Goal: Information Seeking & Learning: Learn about a topic

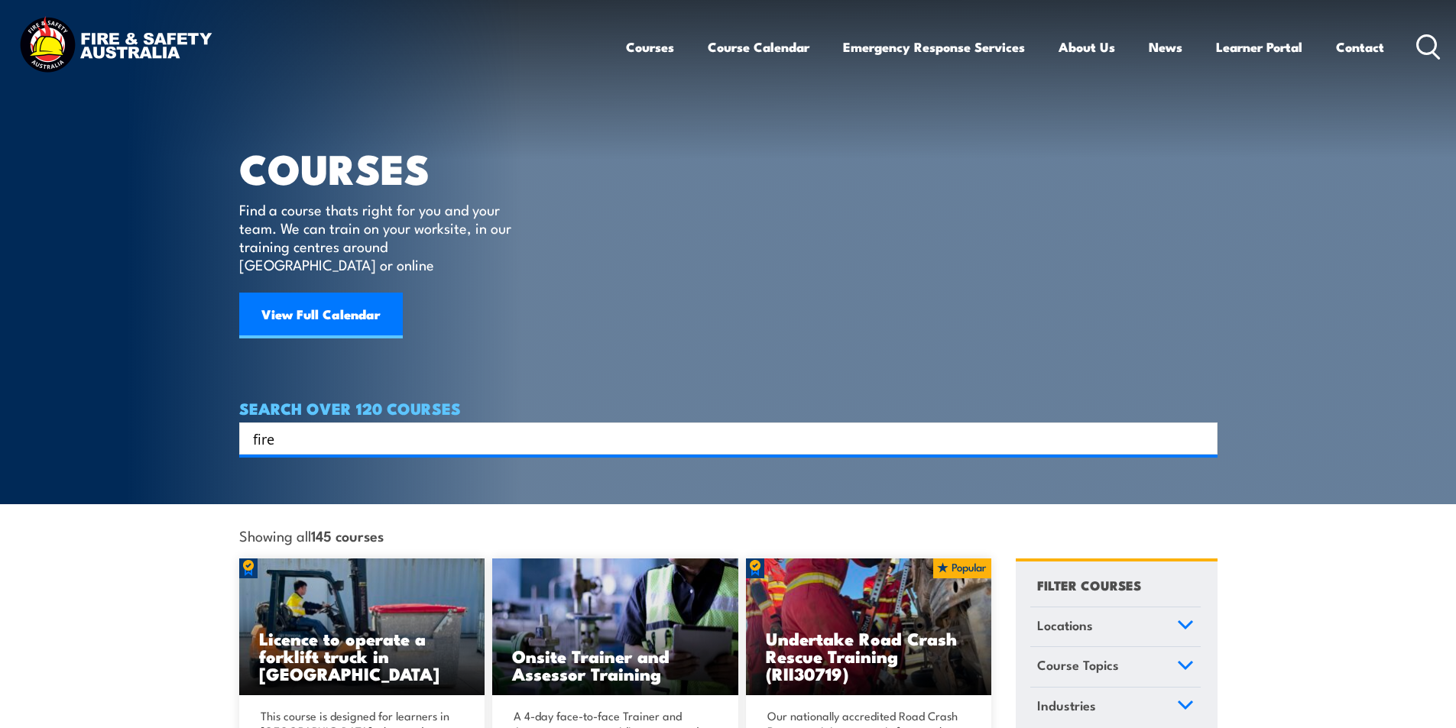
click at [296, 427] on input "fire" at bounding box center [718, 438] width 931 height 23
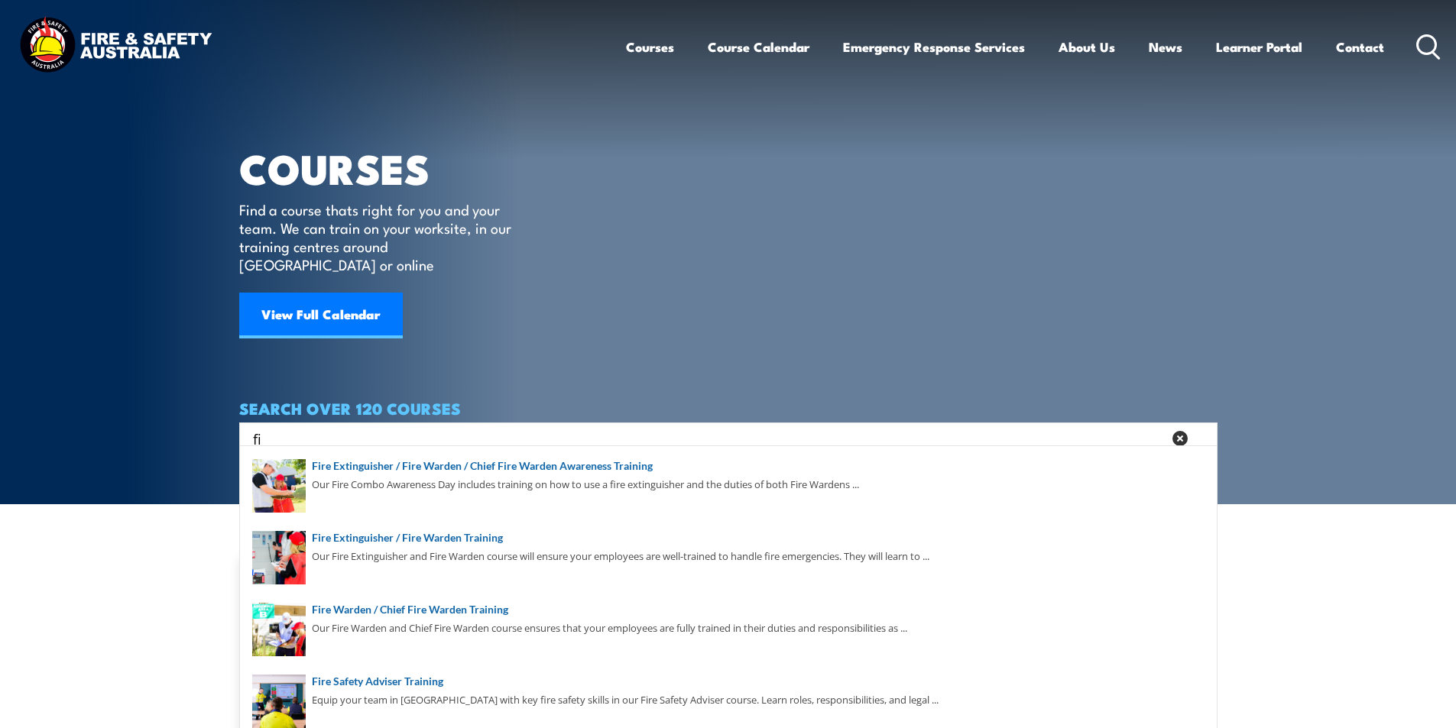
type input "f"
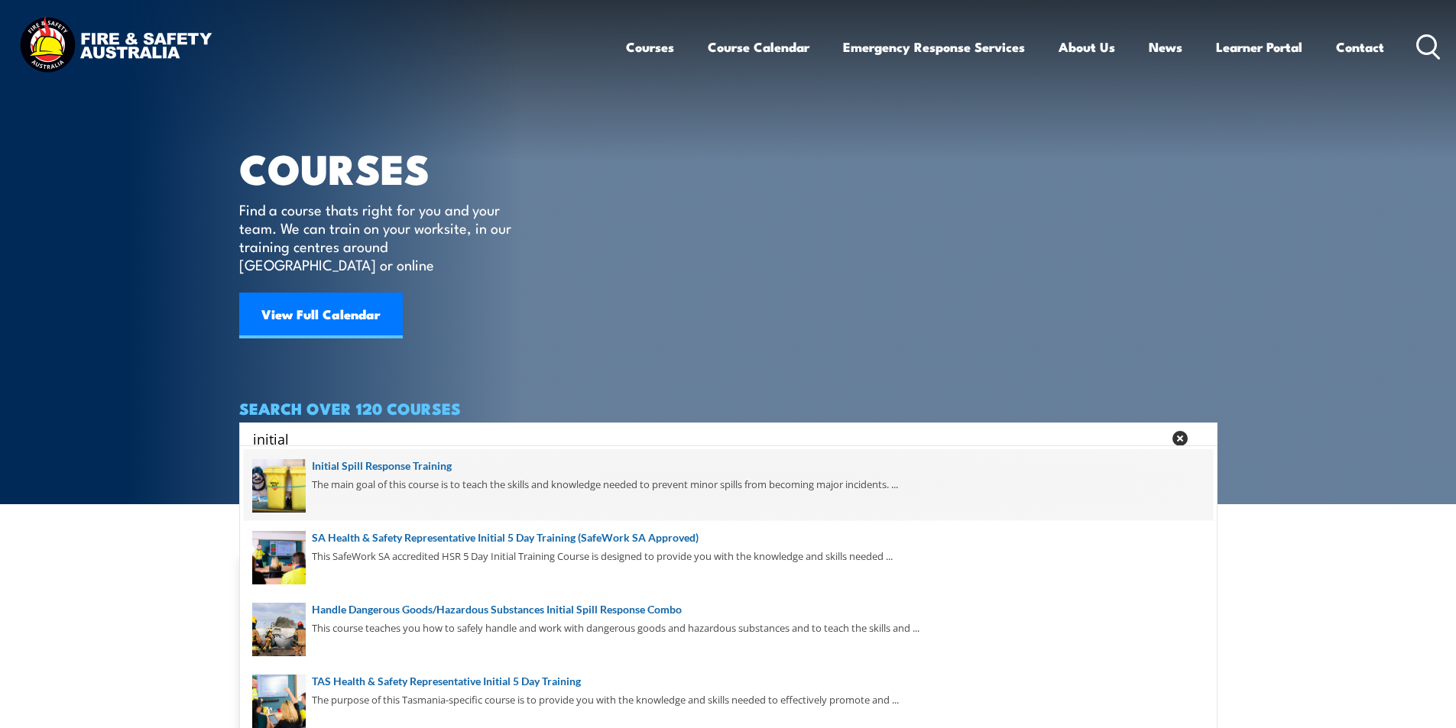
type input "initial"
click at [436, 459] on span at bounding box center [728, 485] width 969 height 72
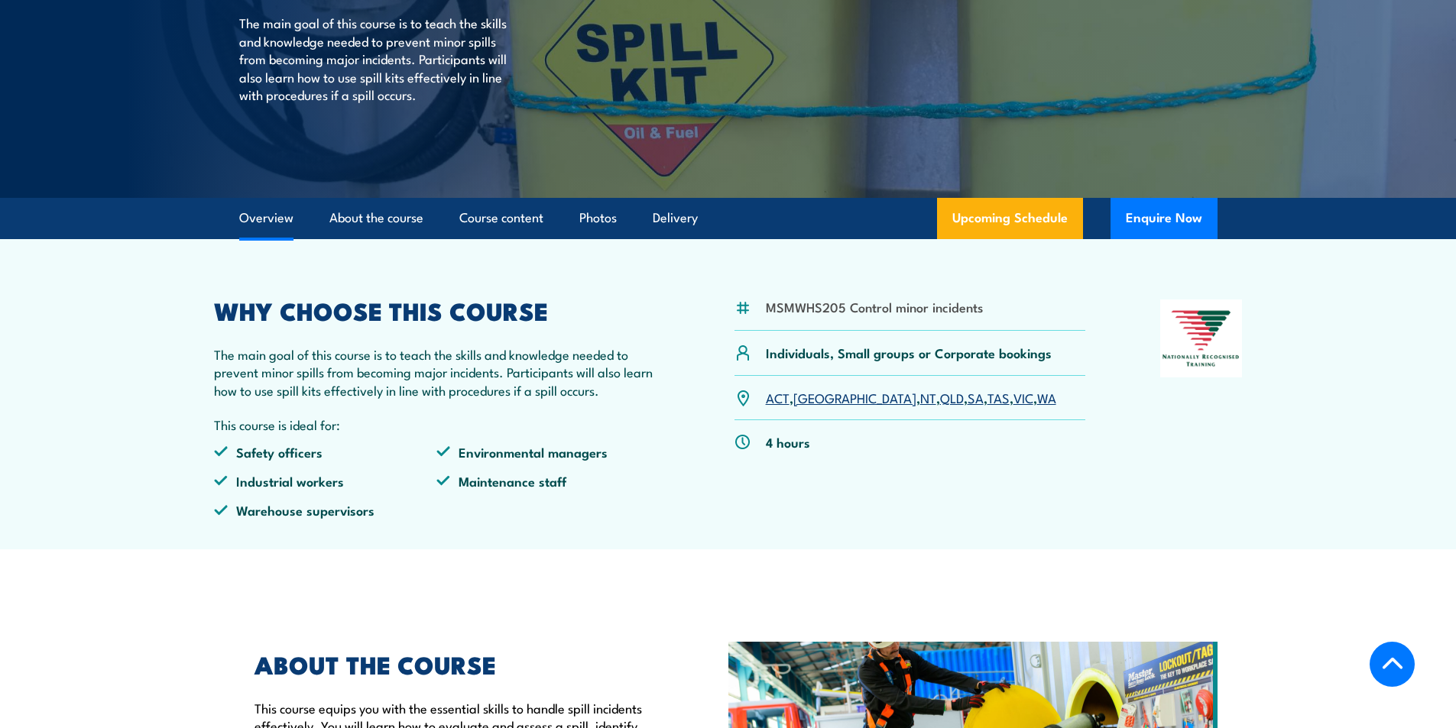
scroll to position [535, 0]
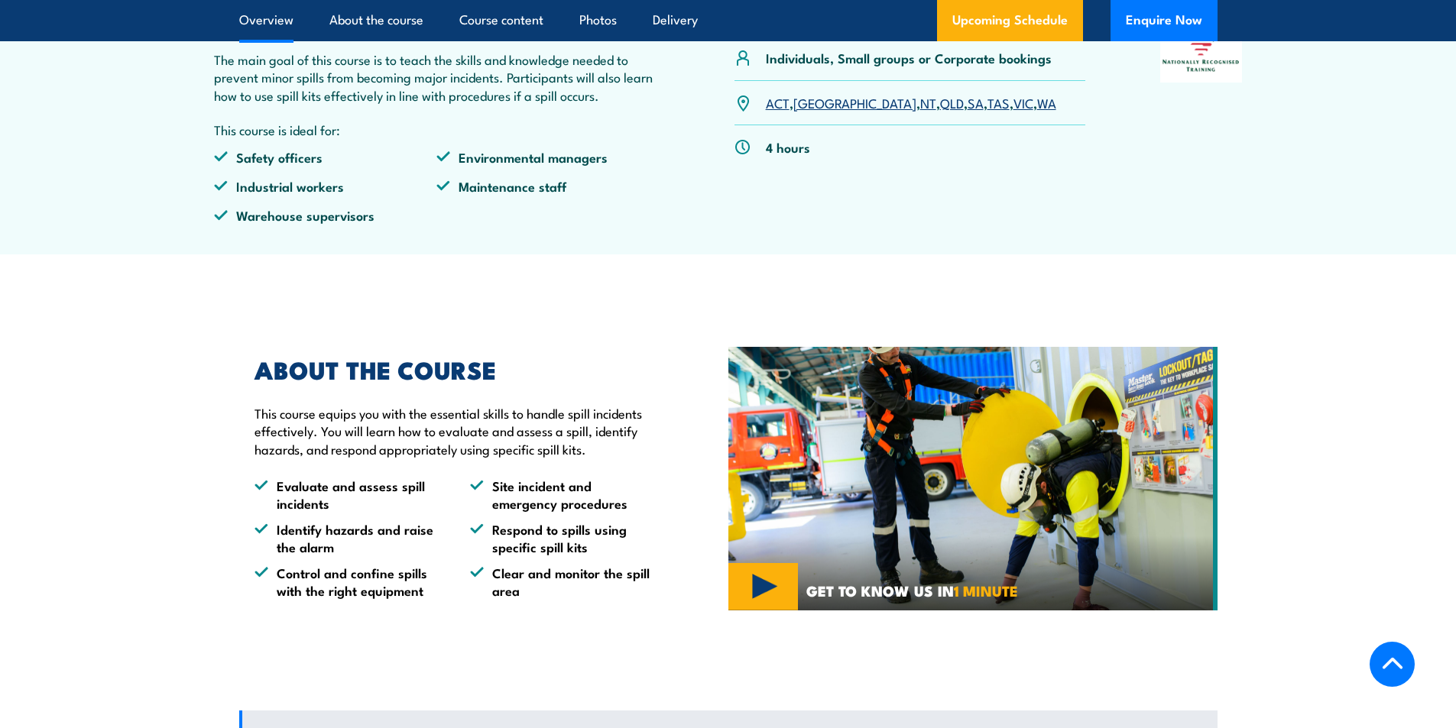
click at [967, 106] on link "SA" at bounding box center [975, 102] width 16 height 18
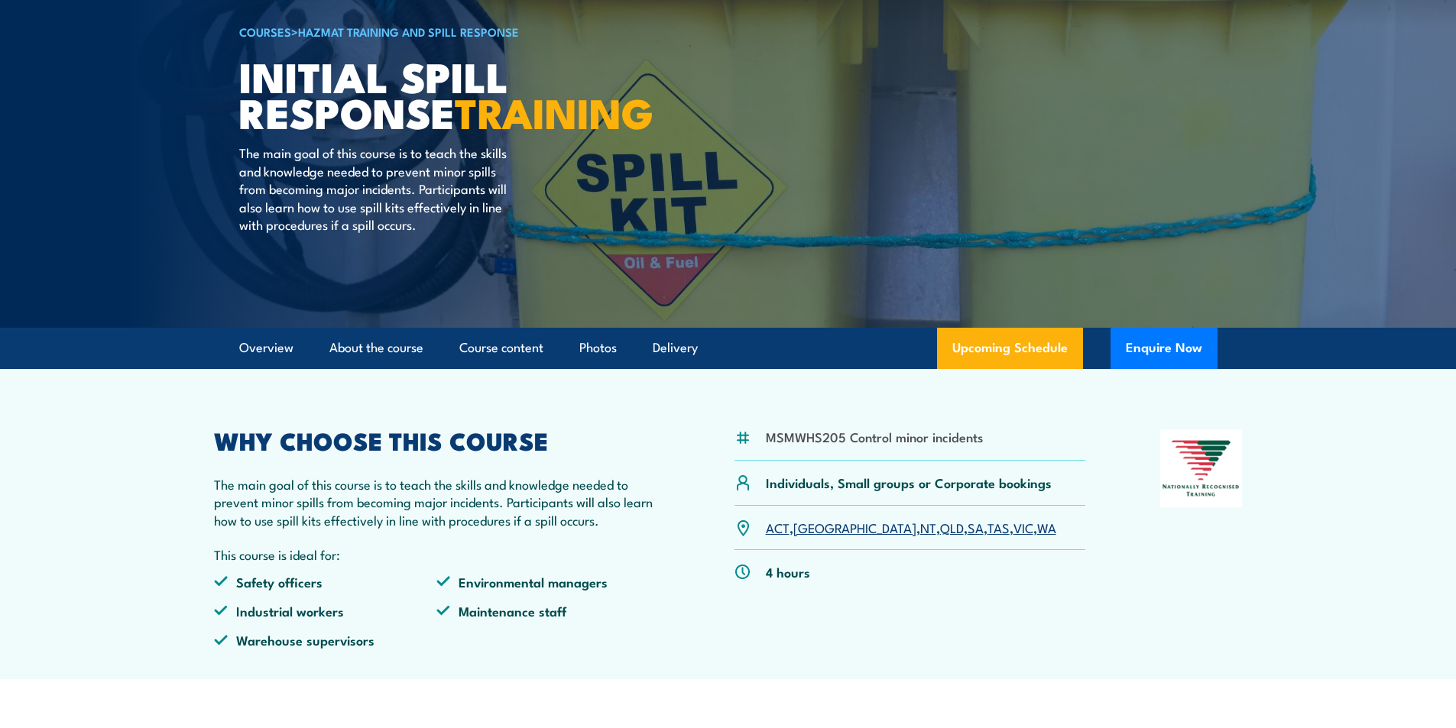
scroll to position [76, 0]
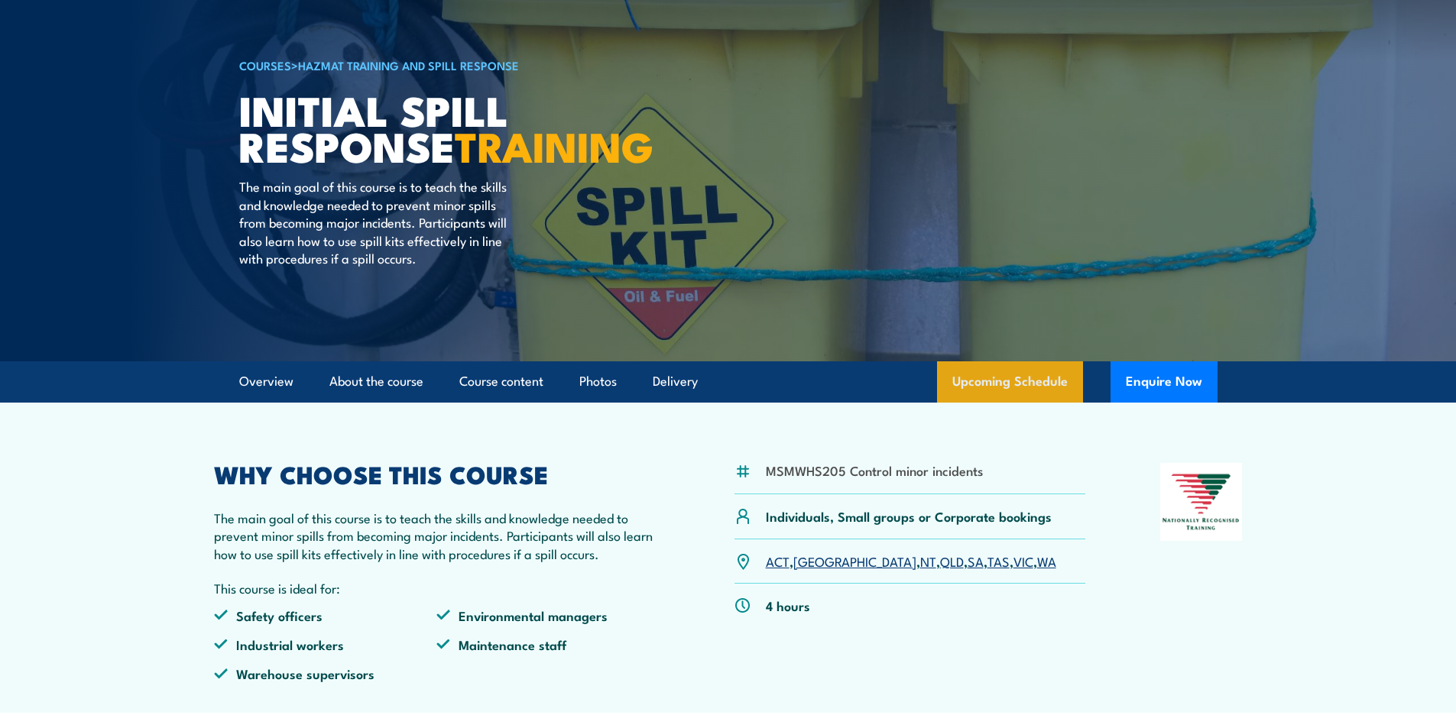
click at [1020, 374] on link "Upcoming Schedule" at bounding box center [1010, 381] width 146 height 41
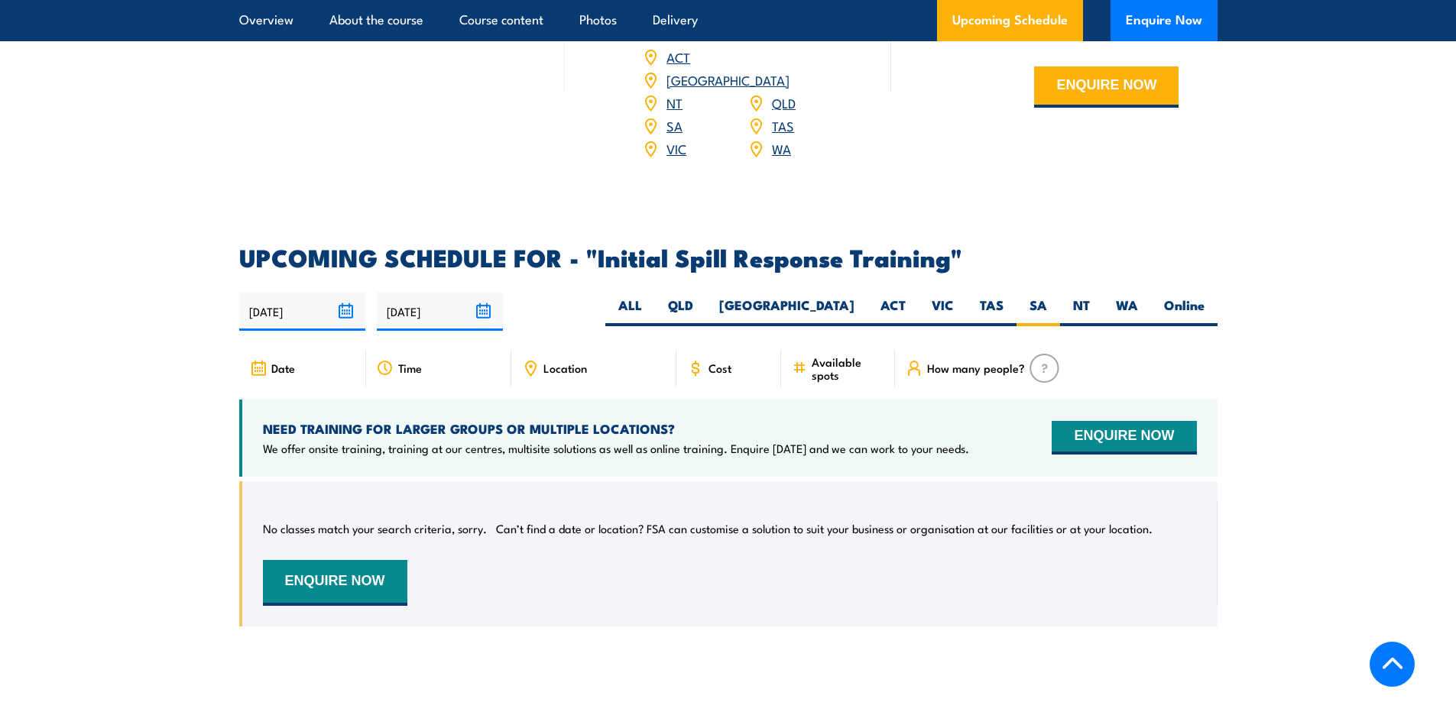
scroll to position [2035, 0]
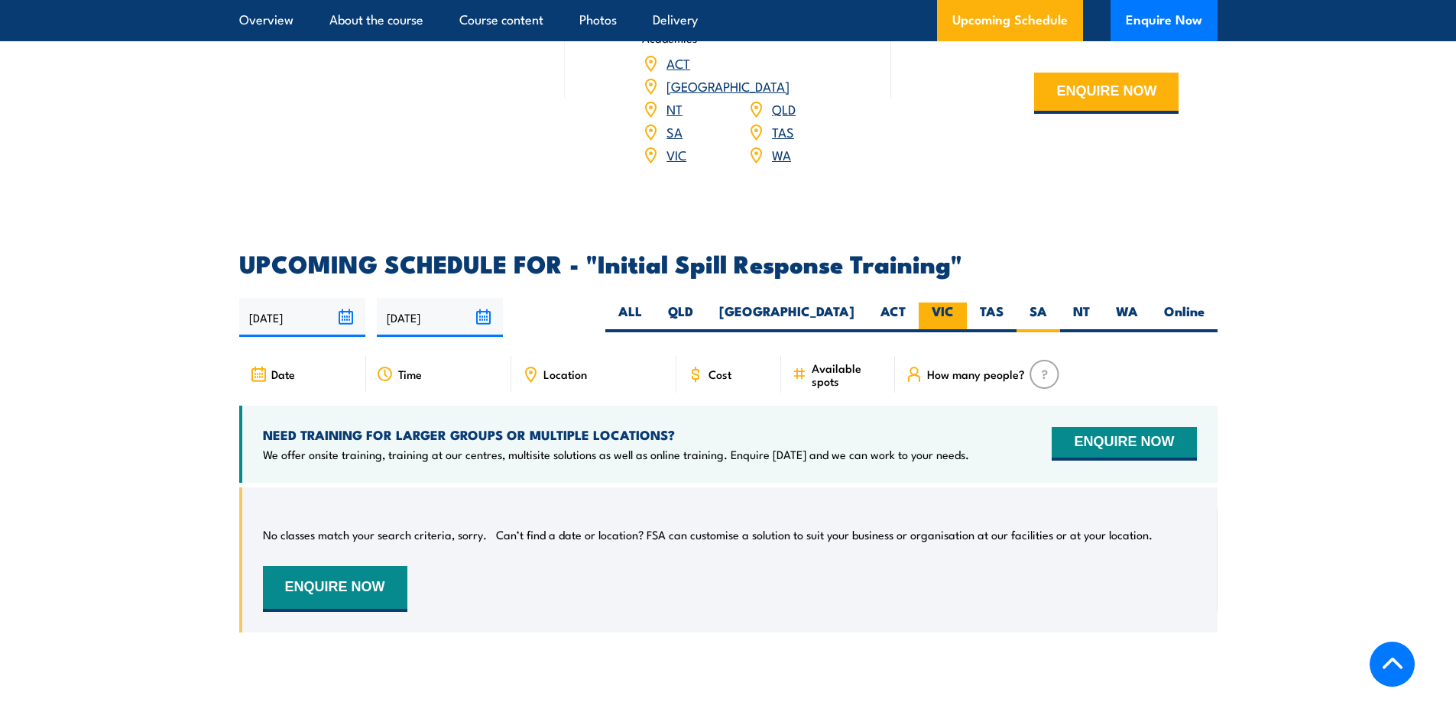
click at [938, 303] on label "VIC" at bounding box center [943, 318] width 48 height 30
click at [954, 303] on input "VIC" at bounding box center [959, 308] width 10 height 10
radio input "true"
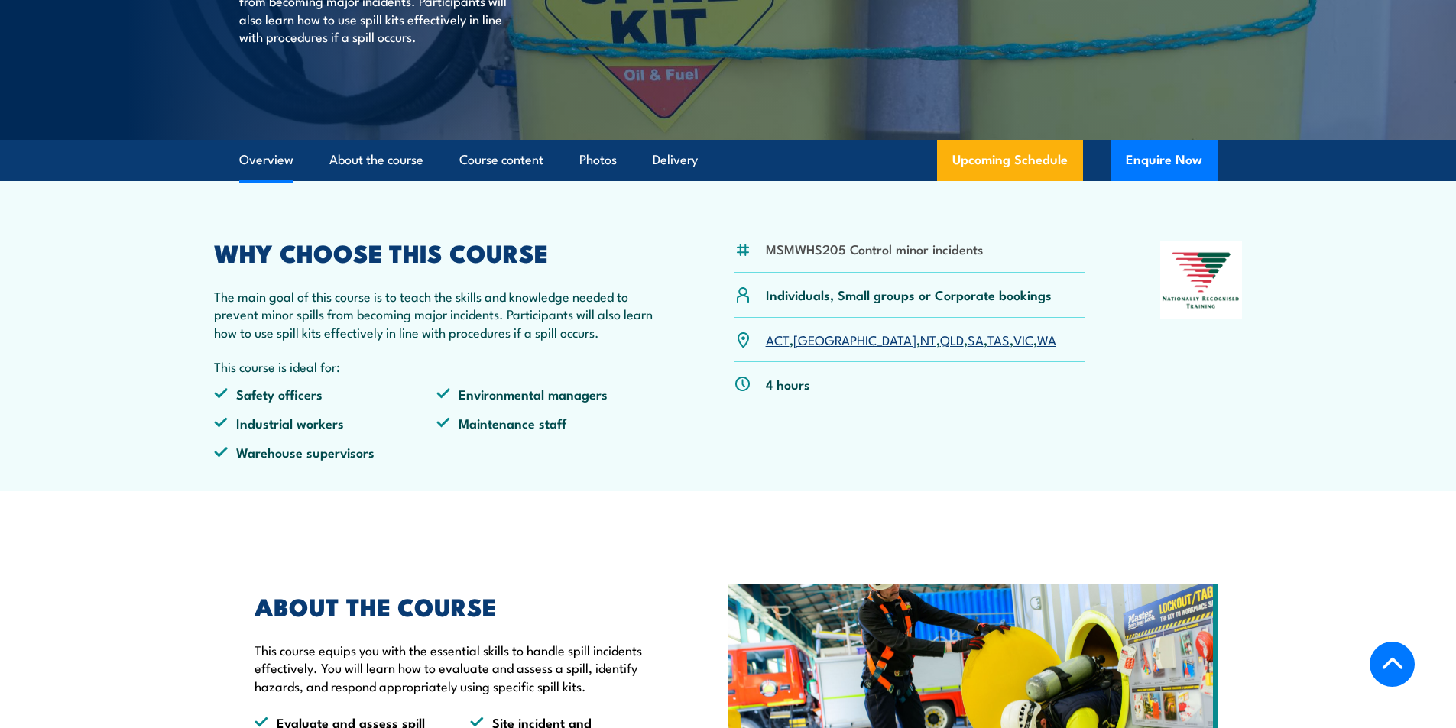
scroll to position [382, 0]
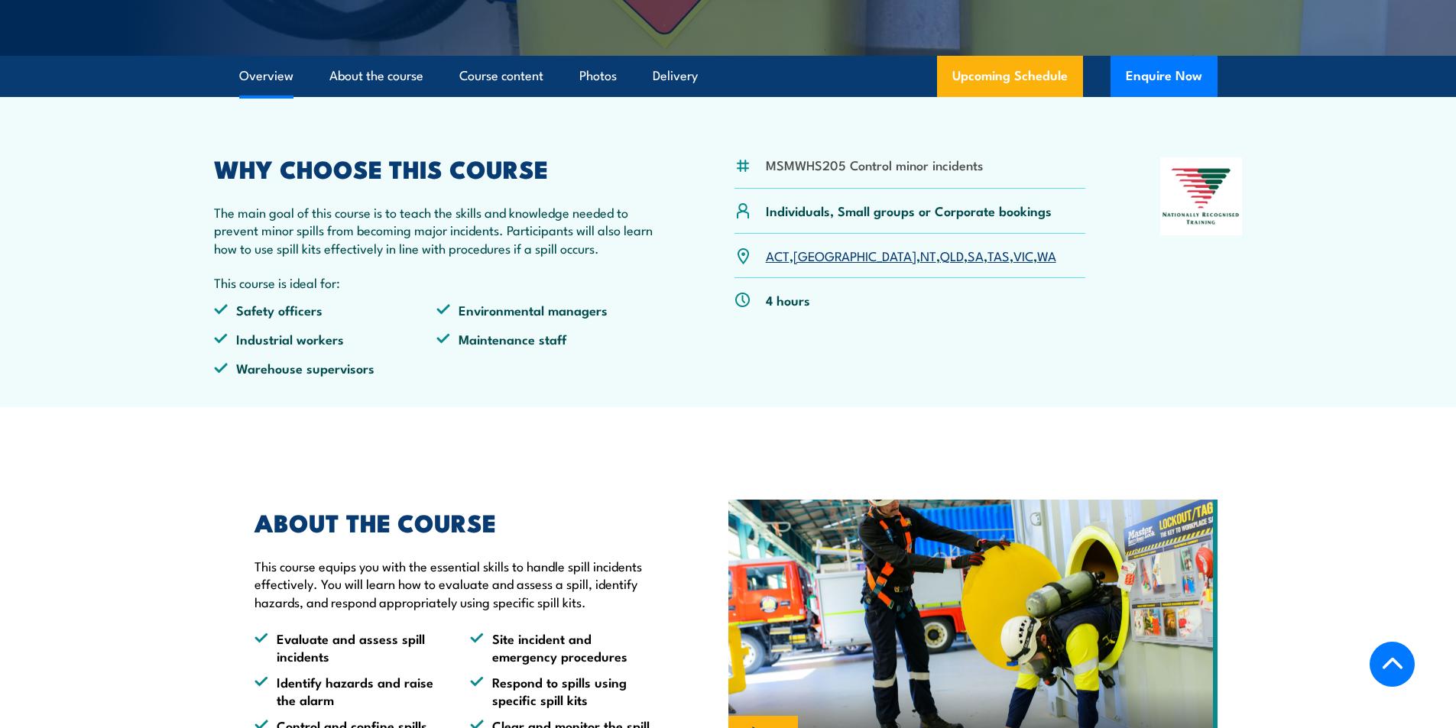
click at [967, 252] on link "SA" at bounding box center [975, 255] width 16 height 18
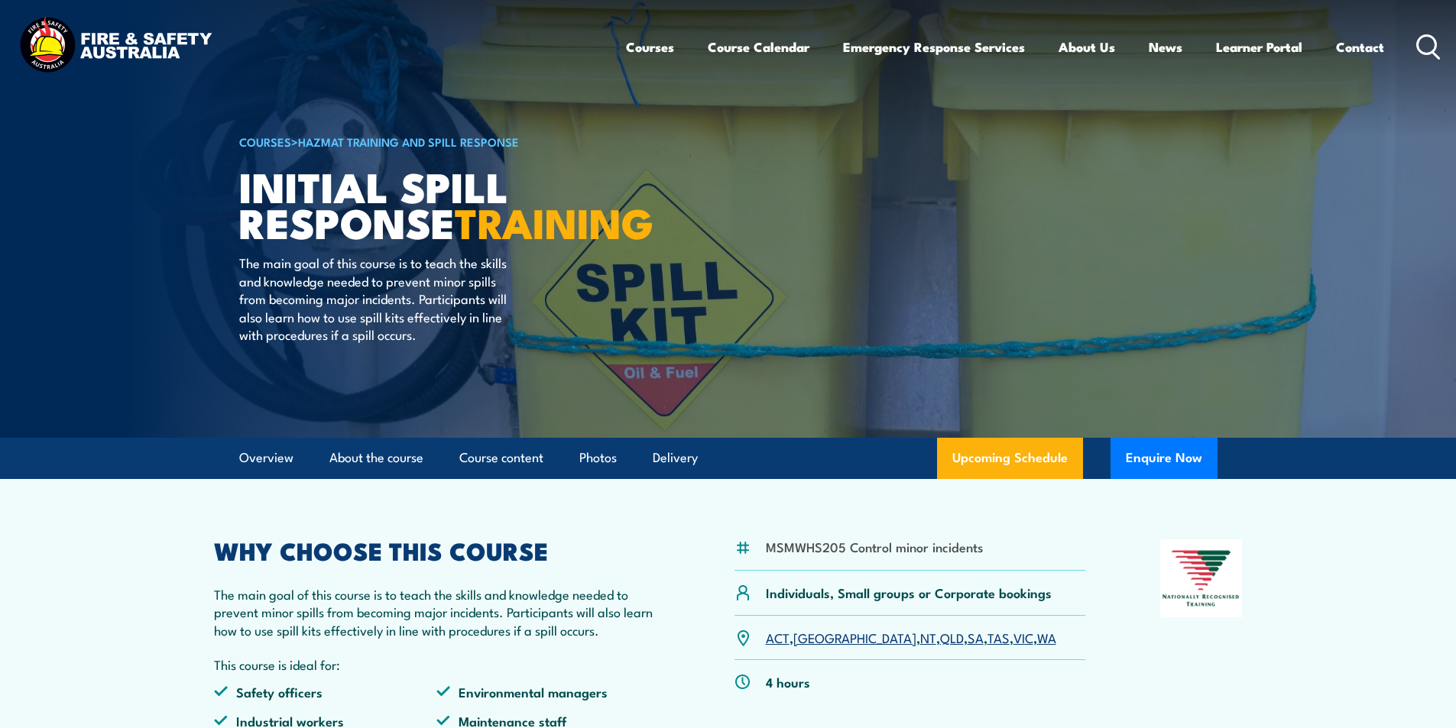
click at [1423, 43] on icon at bounding box center [1428, 46] width 24 height 25
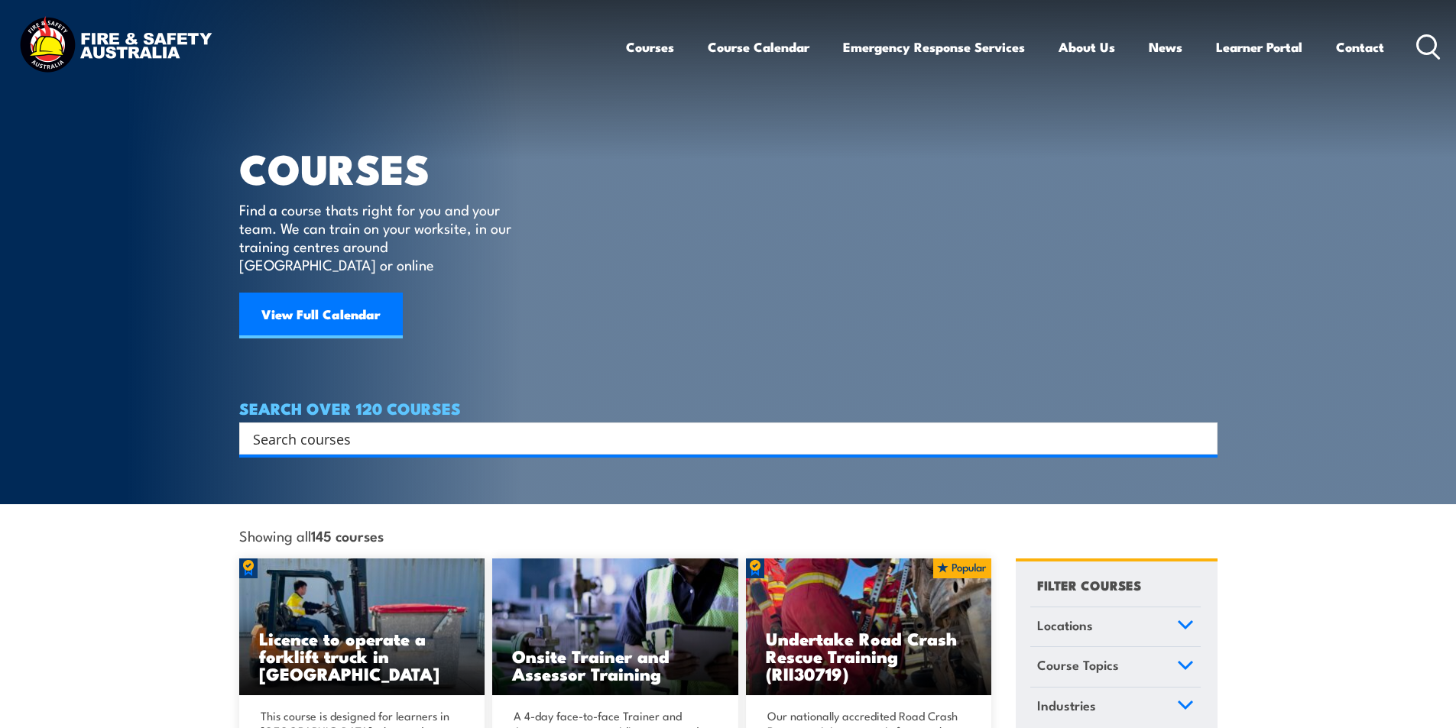
click at [331, 427] on input "Search input" at bounding box center [718, 438] width 931 height 23
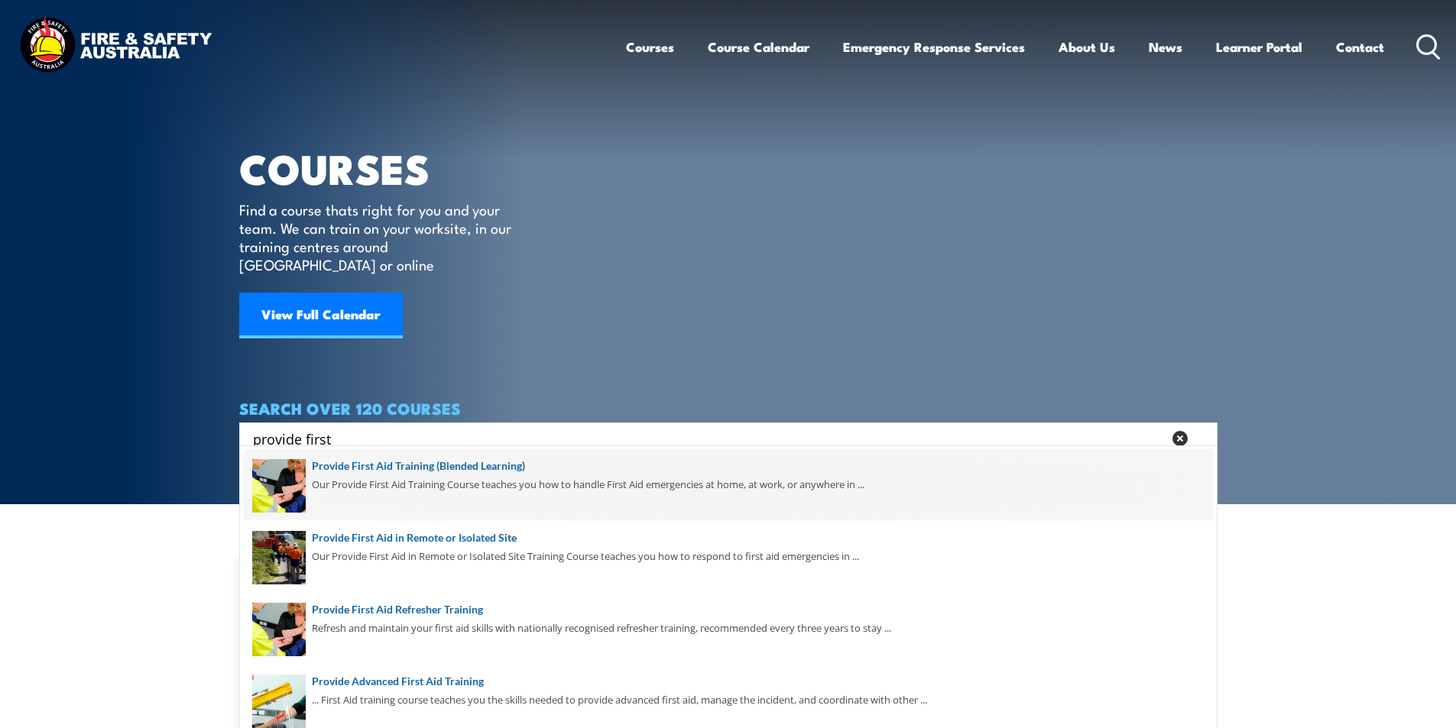
type input "provide first"
click at [514, 466] on span at bounding box center [728, 485] width 969 height 72
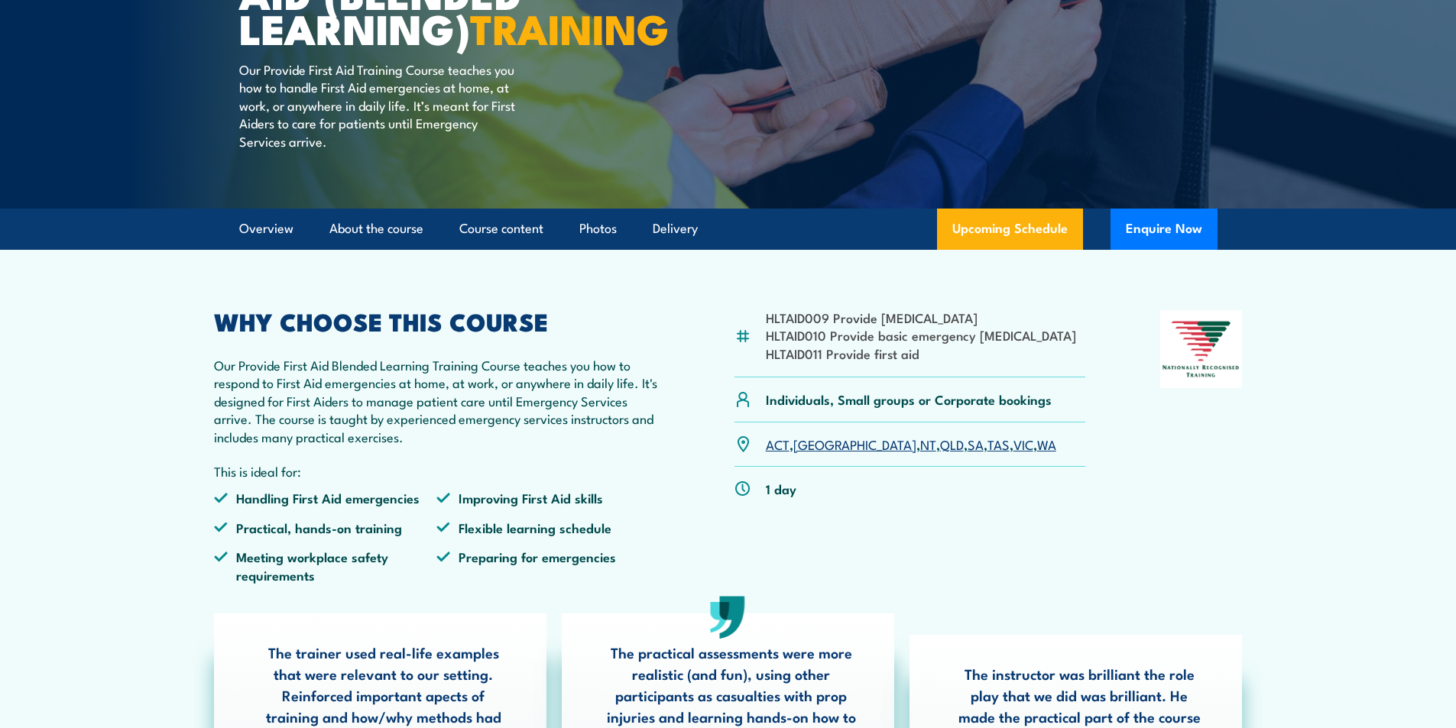
click at [967, 453] on link "SA" at bounding box center [975, 444] width 16 height 18
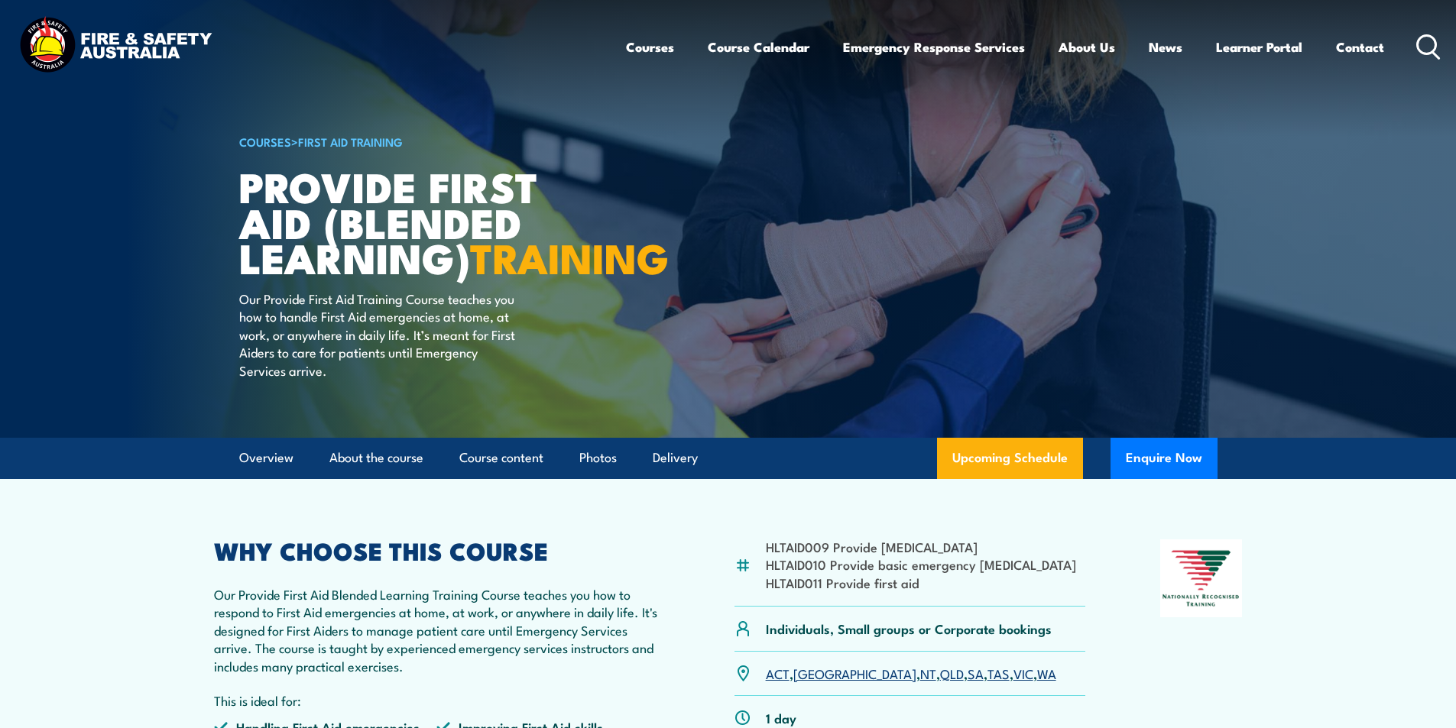
click at [1430, 45] on icon at bounding box center [1428, 46] width 24 height 25
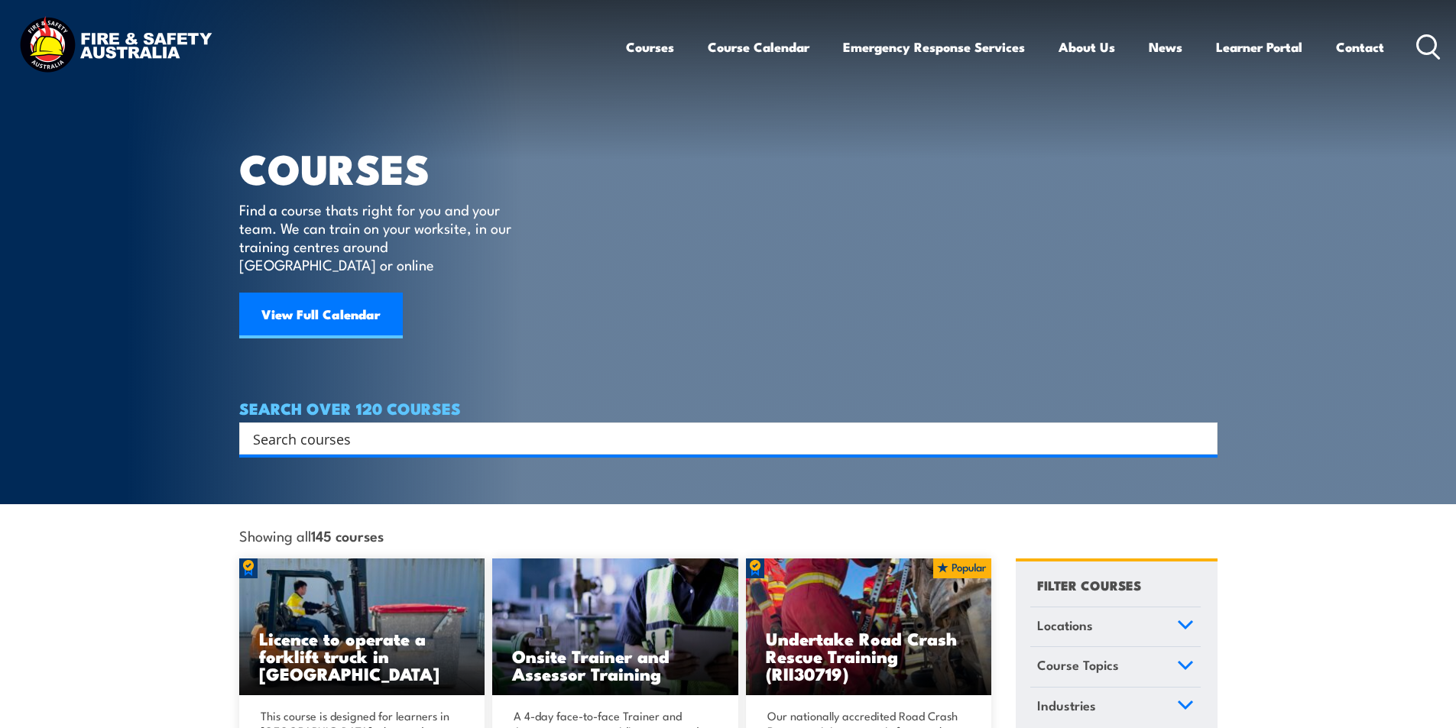
click at [359, 427] on input "Search input" at bounding box center [718, 438] width 931 height 23
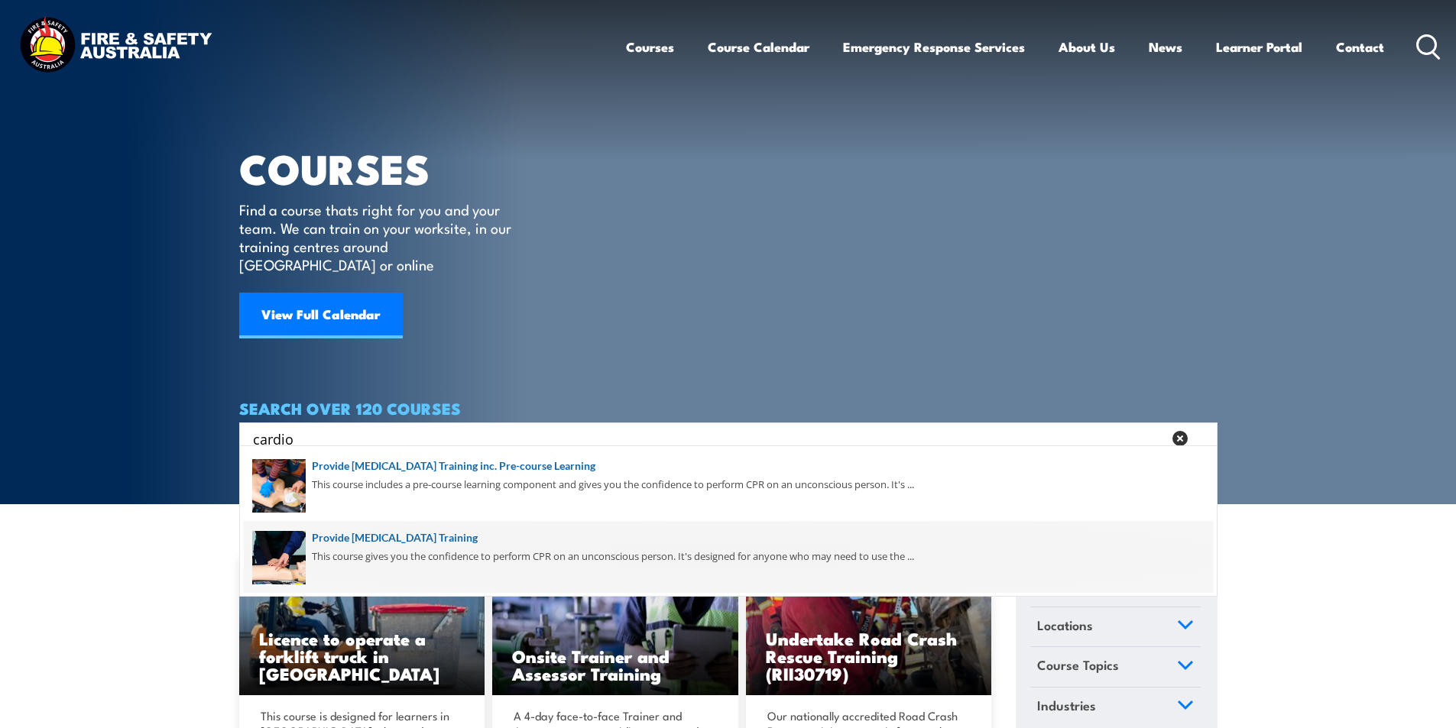
type input "cardio"
click at [525, 540] on span at bounding box center [728, 557] width 969 height 72
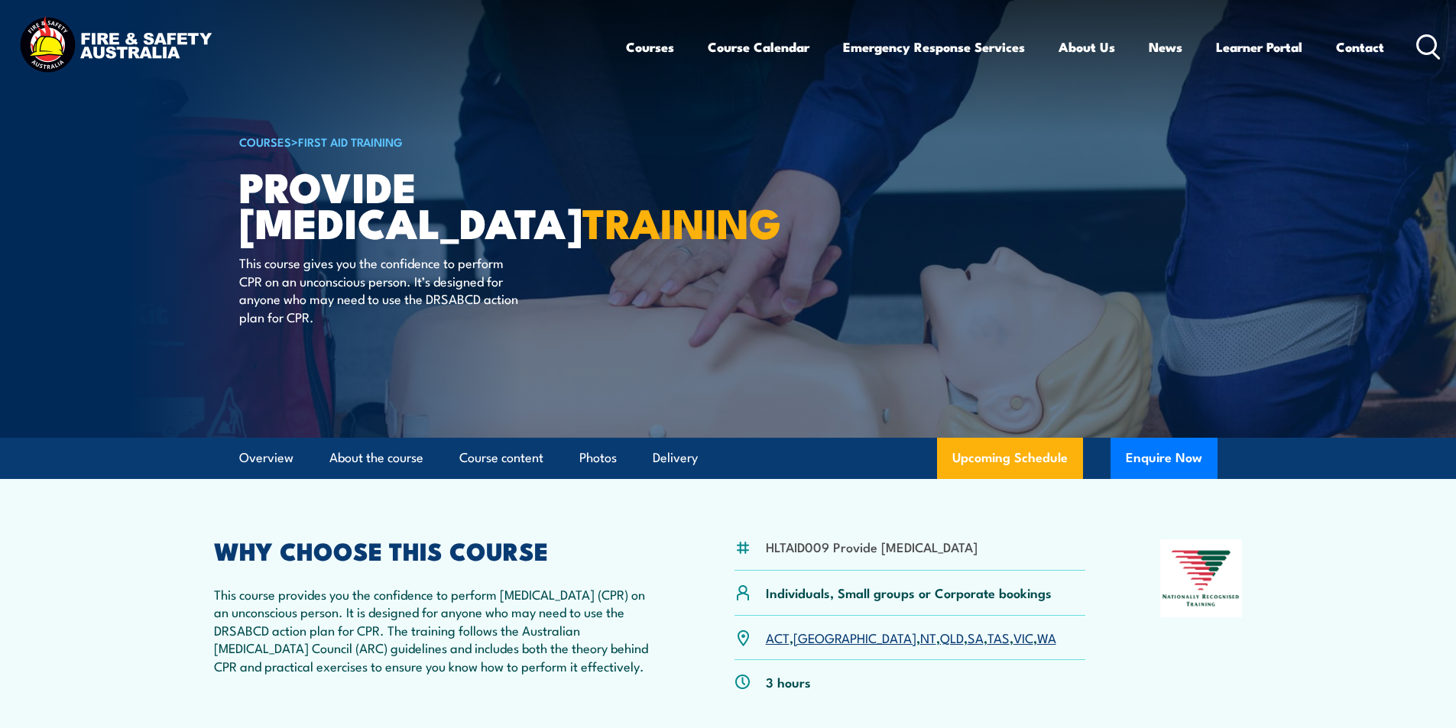
click at [967, 646] on link "SA" at bounding box center [975, 637] width 16 height 18
click at [1421, 41] on icon at bounding box center [1428, 46] width 24 height 25
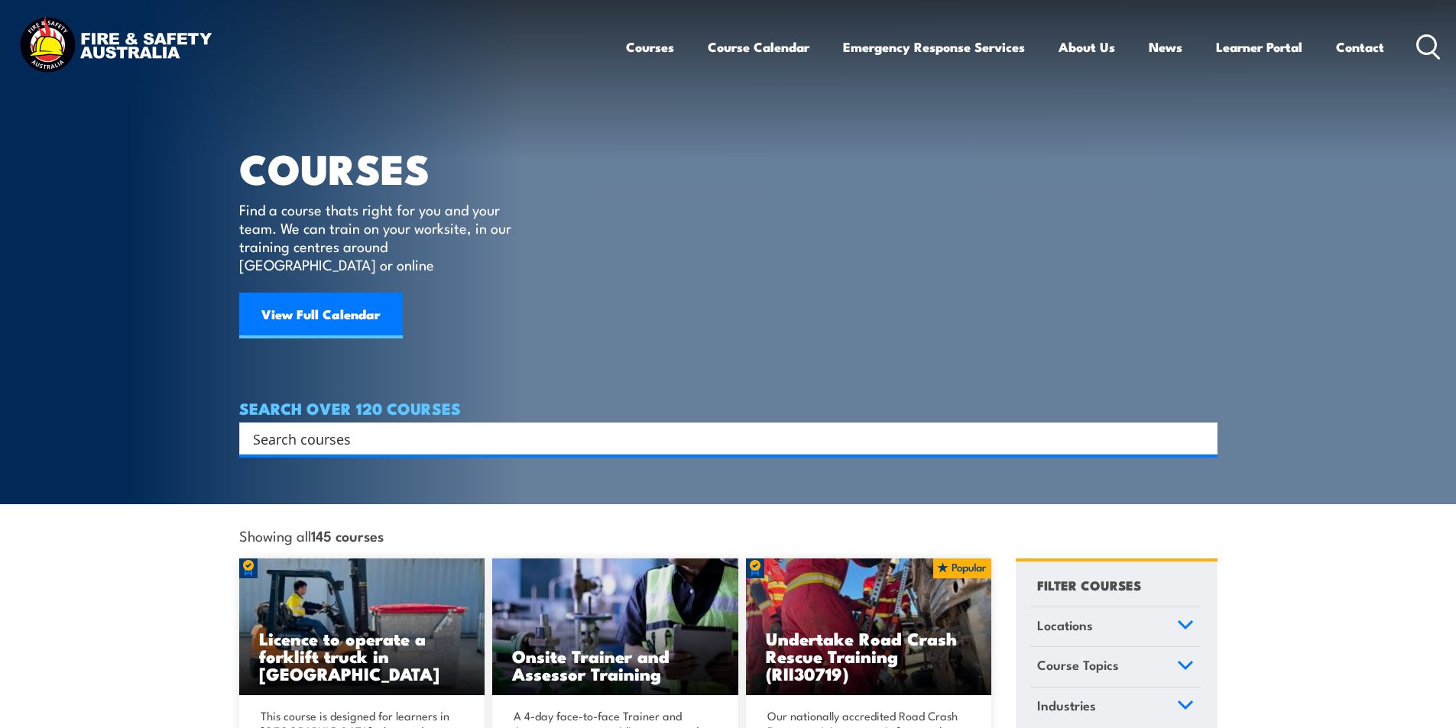
click at [400, 427] on input "Search input" at bounding box center [718, 438] width 931 height 23
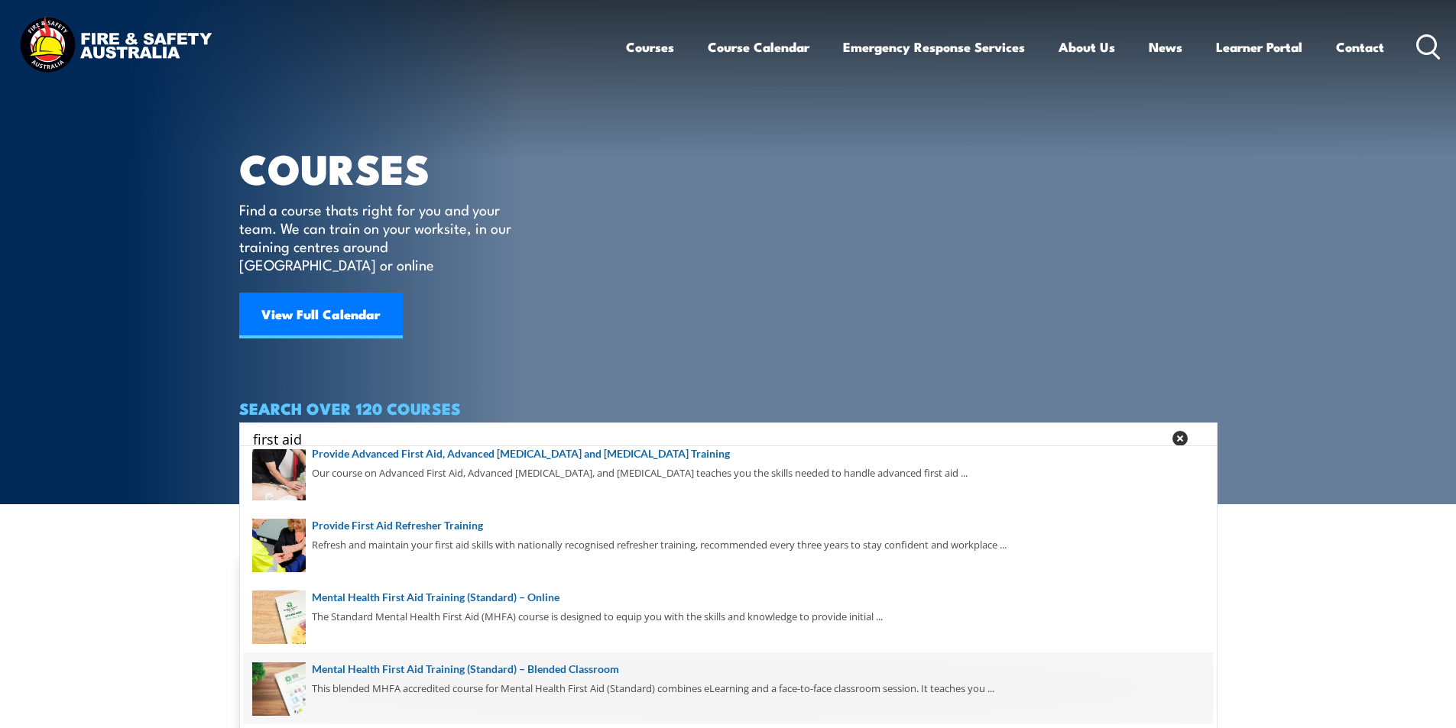
scroll to position [320, 0]
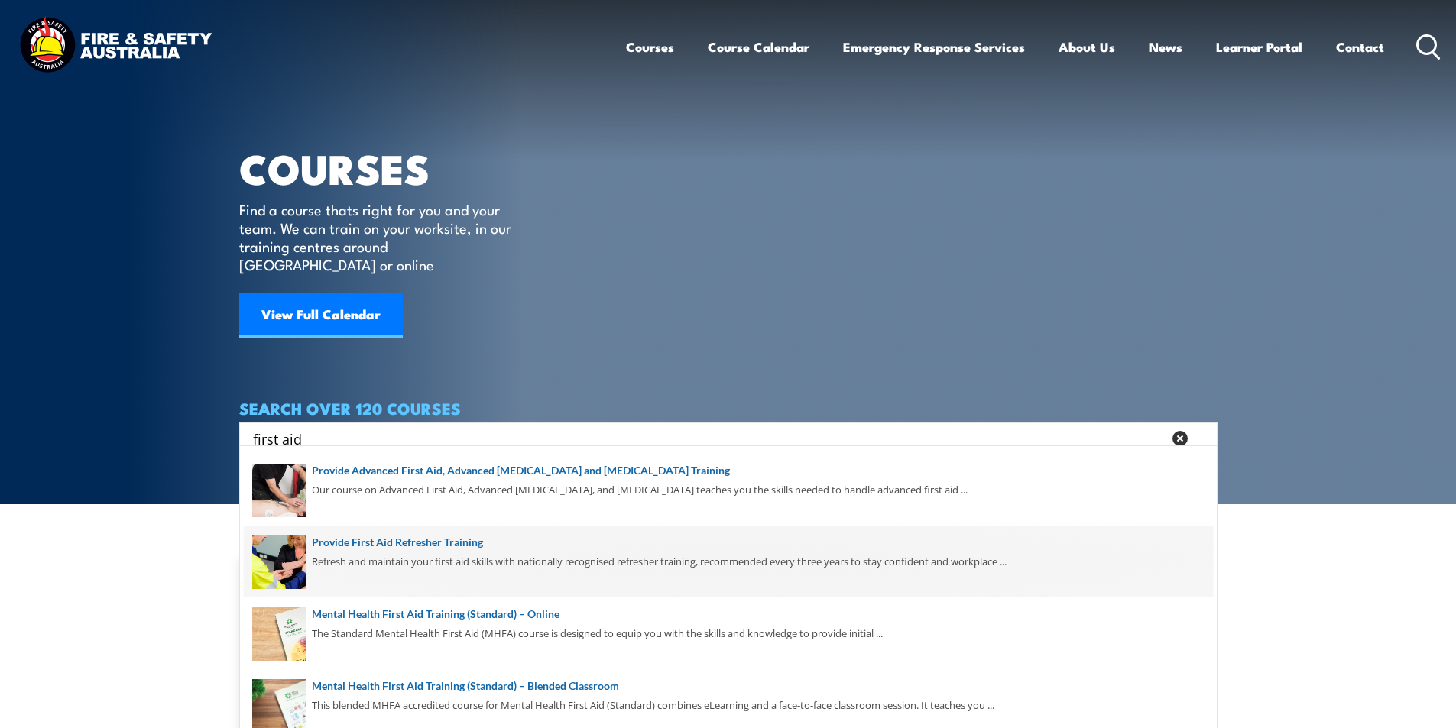
type input "first aid"
click at [467, 542] on span at bounding box center [728, 562] width 969 height 72
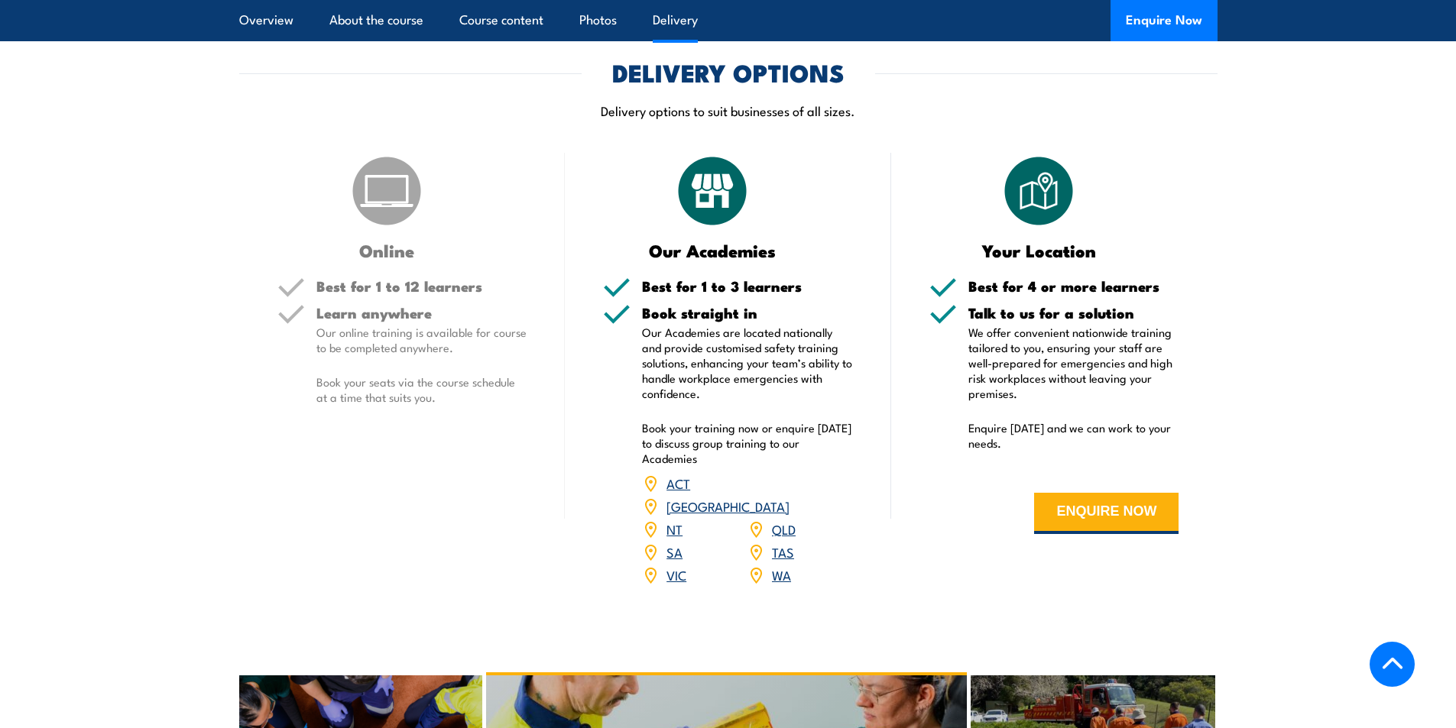
scroll to position [2827, 0]
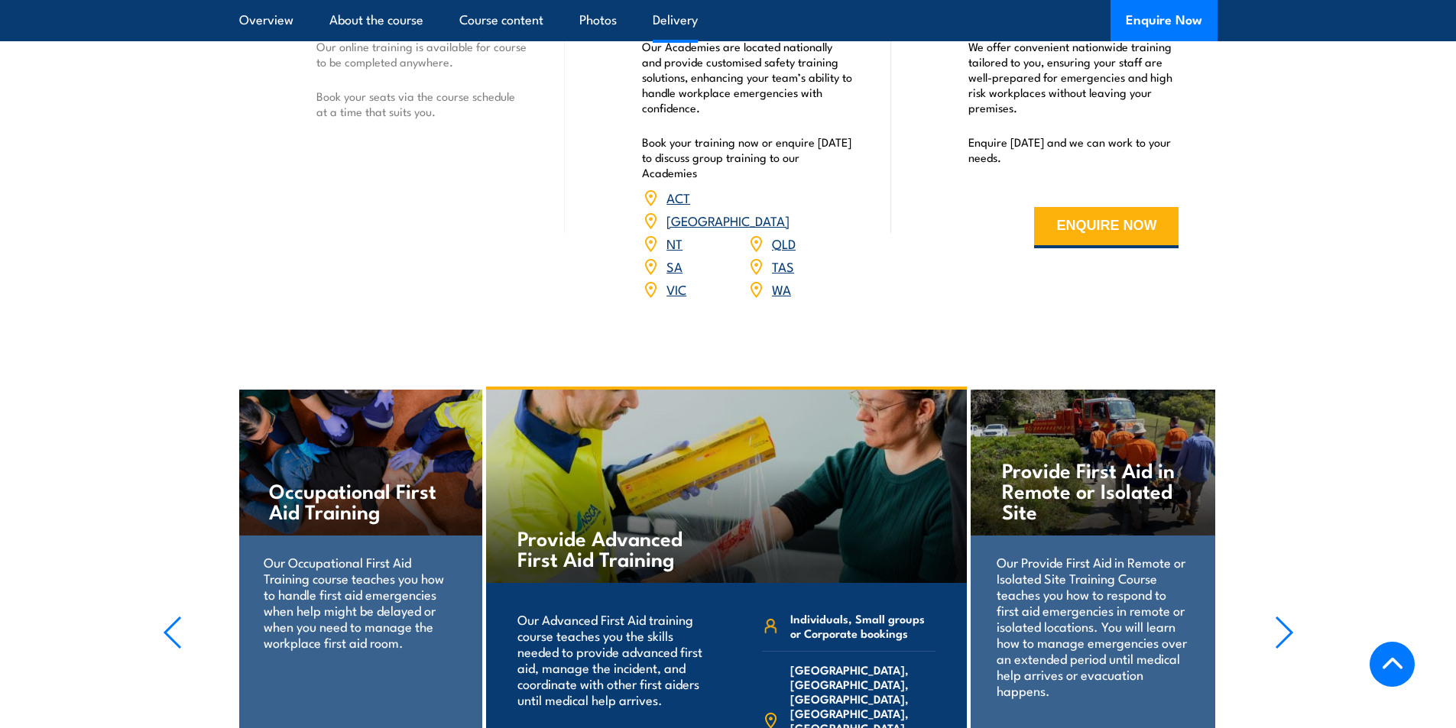
click at [673, 275] on link "SA" at bounding box center [674, 266] width 16 height 18
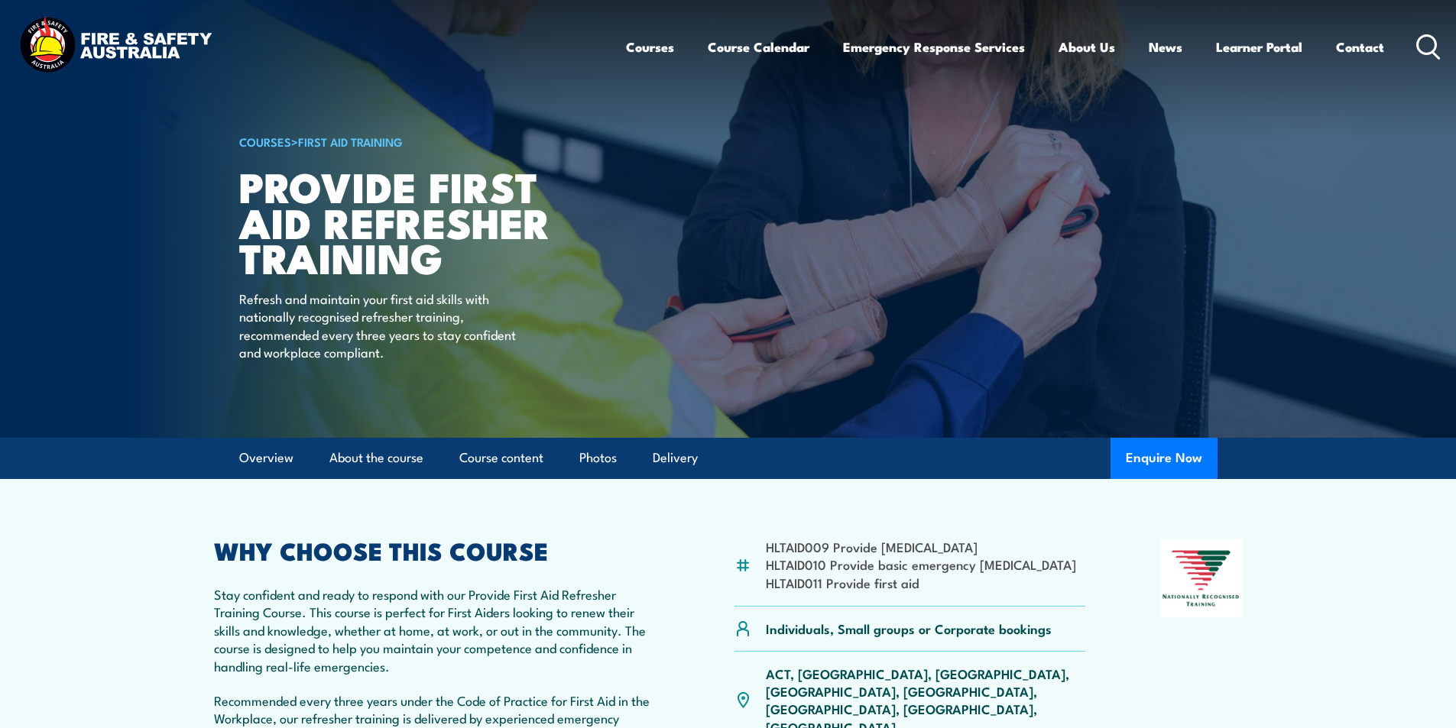
click at [1426, 42] on icon at bounding box center [1428, 46] width 24 height 25
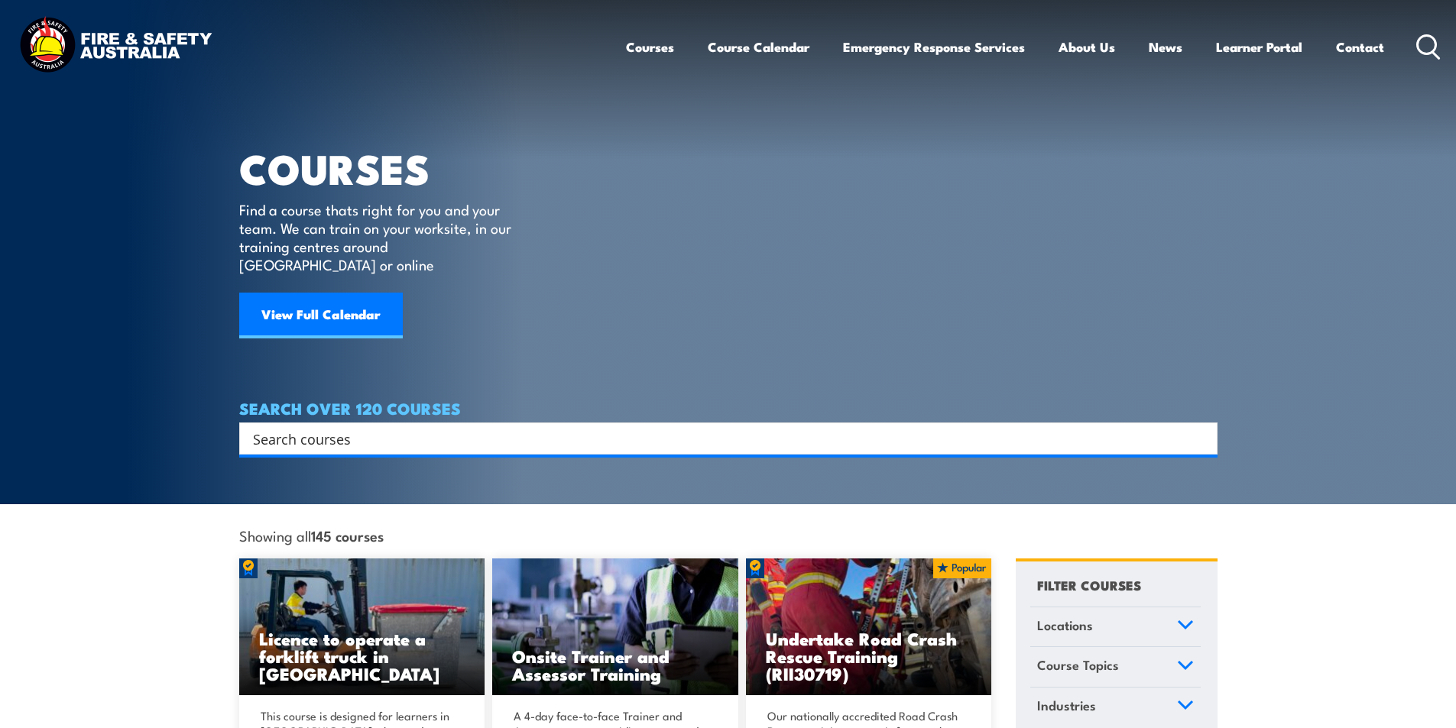
click at [347, 427] on input "Search input" at bounding box center [718, 438] width 931 height 23
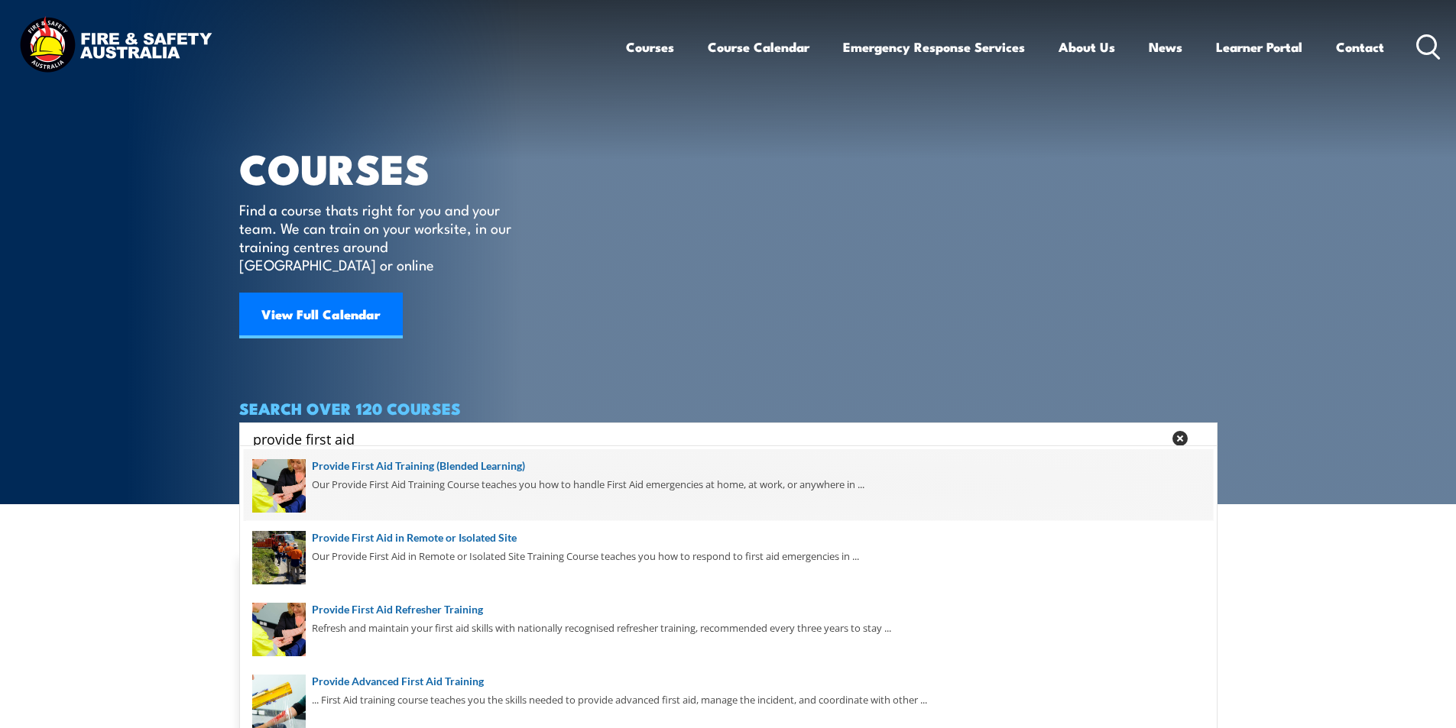
type input "provide first aid"
click at [508, 464] on span at bounding box center [728, 485] width 969 height 72
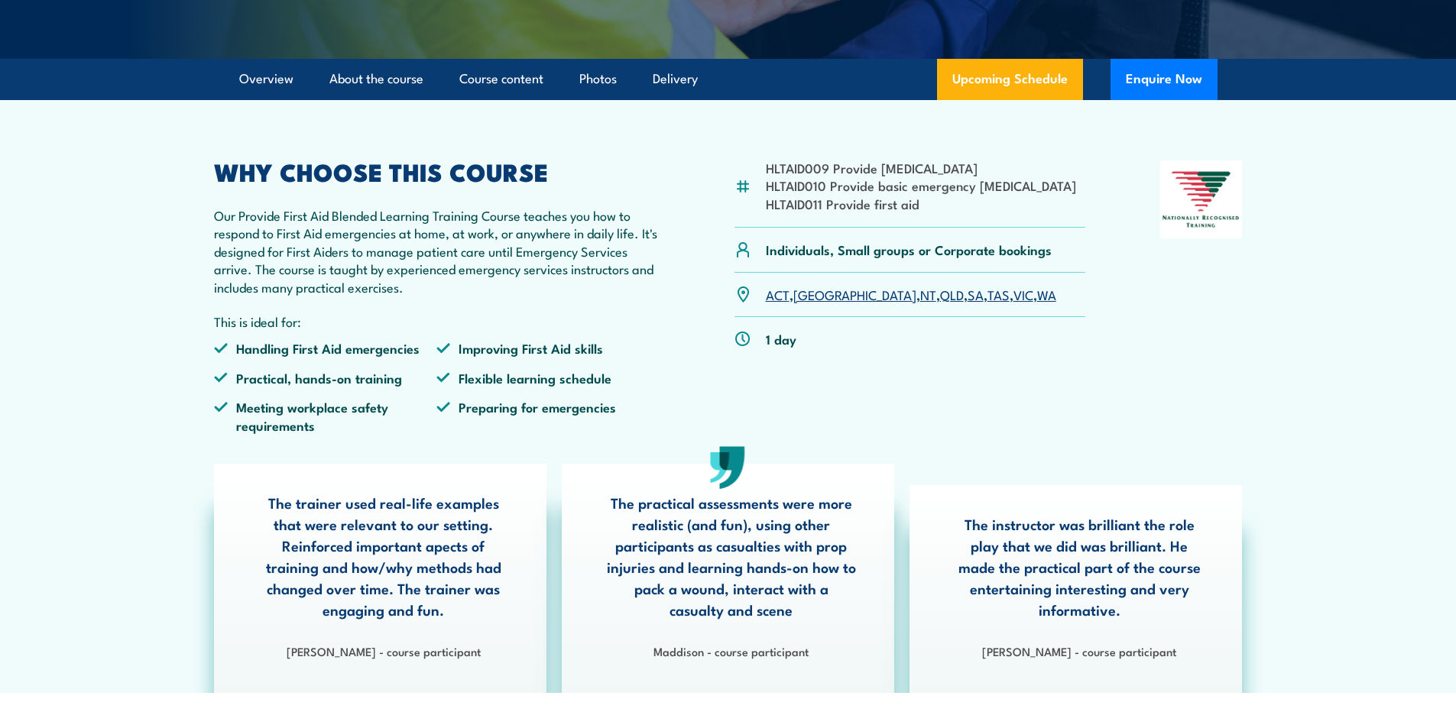
scroll to position [382, 0]
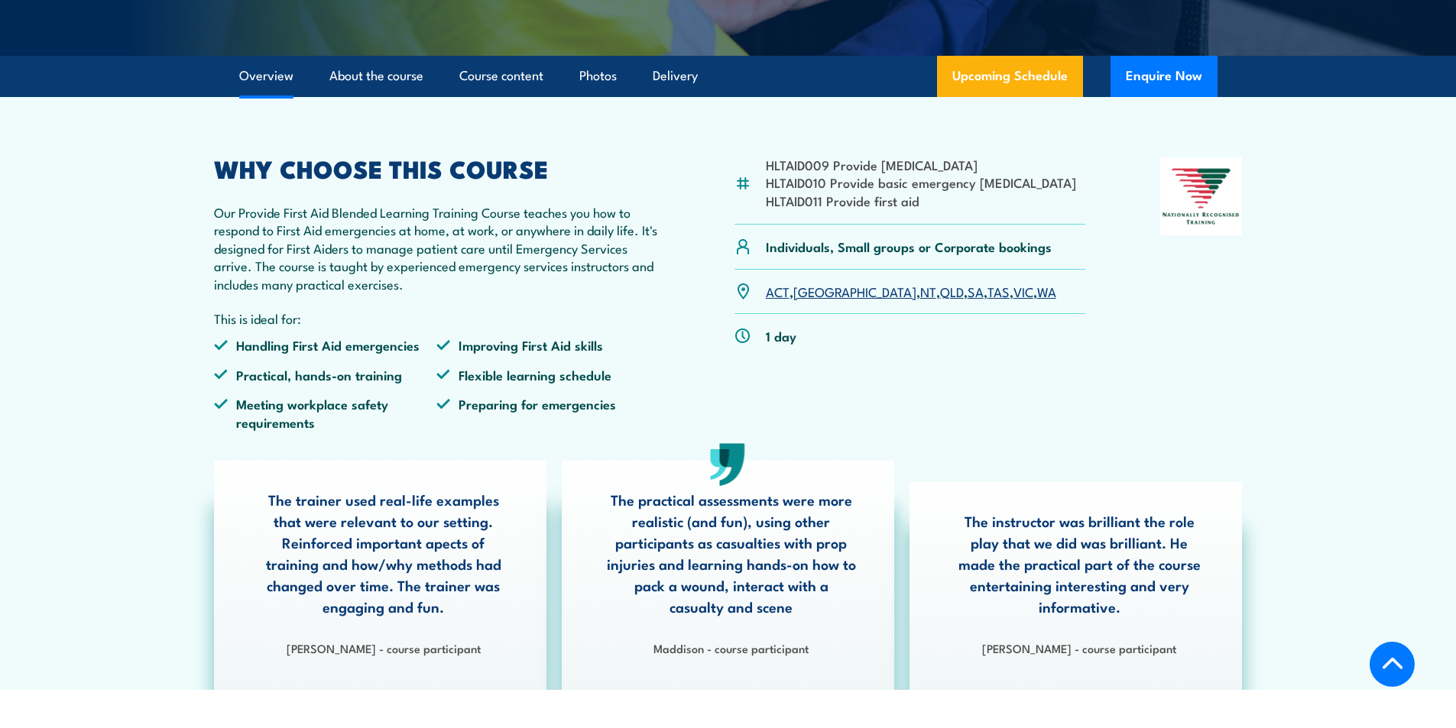
click at [967, 300] on link "SA" at bounding box center [975, 291] width 16 height 18
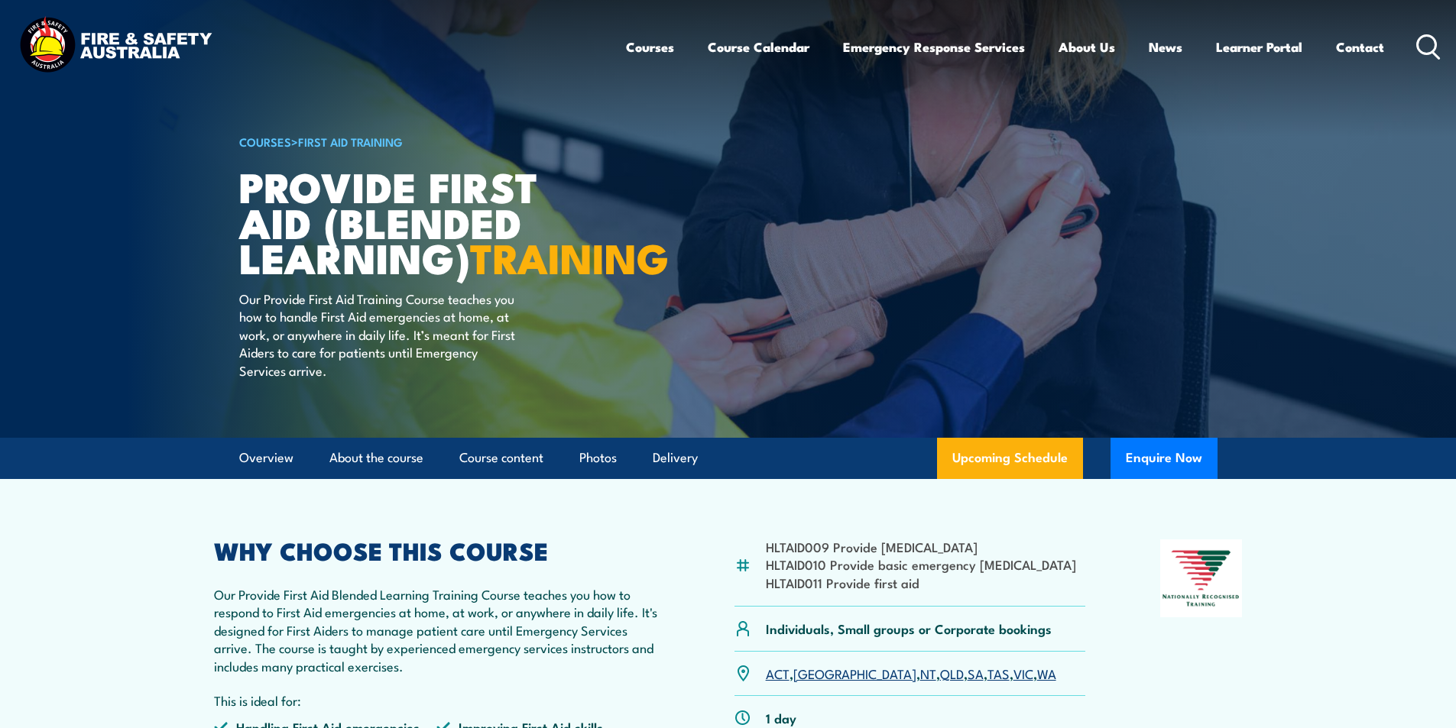
click at [1429, 41] on icon at bounding box center [1428, 46] width 24 height 25
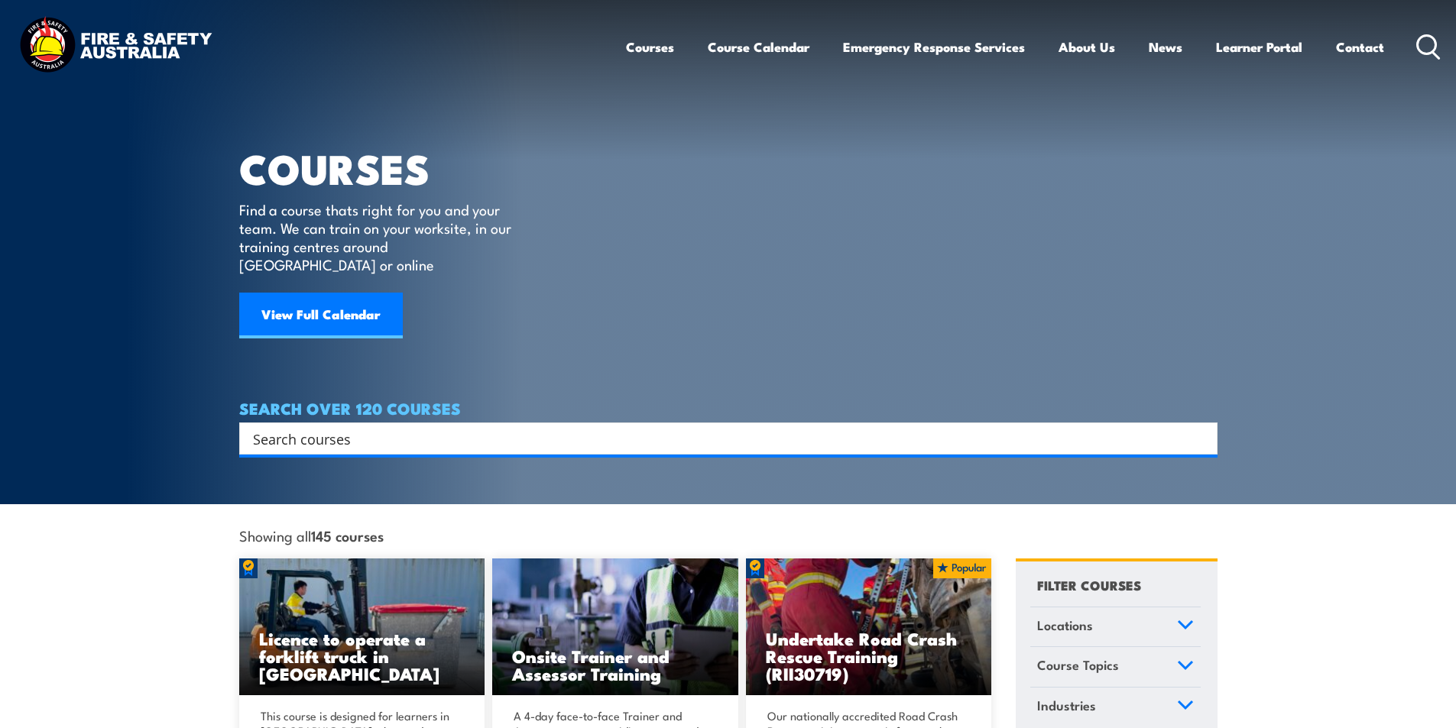
click at [342, 427] on input "Search input" at bounding box center [718, 438] width 931 height 23
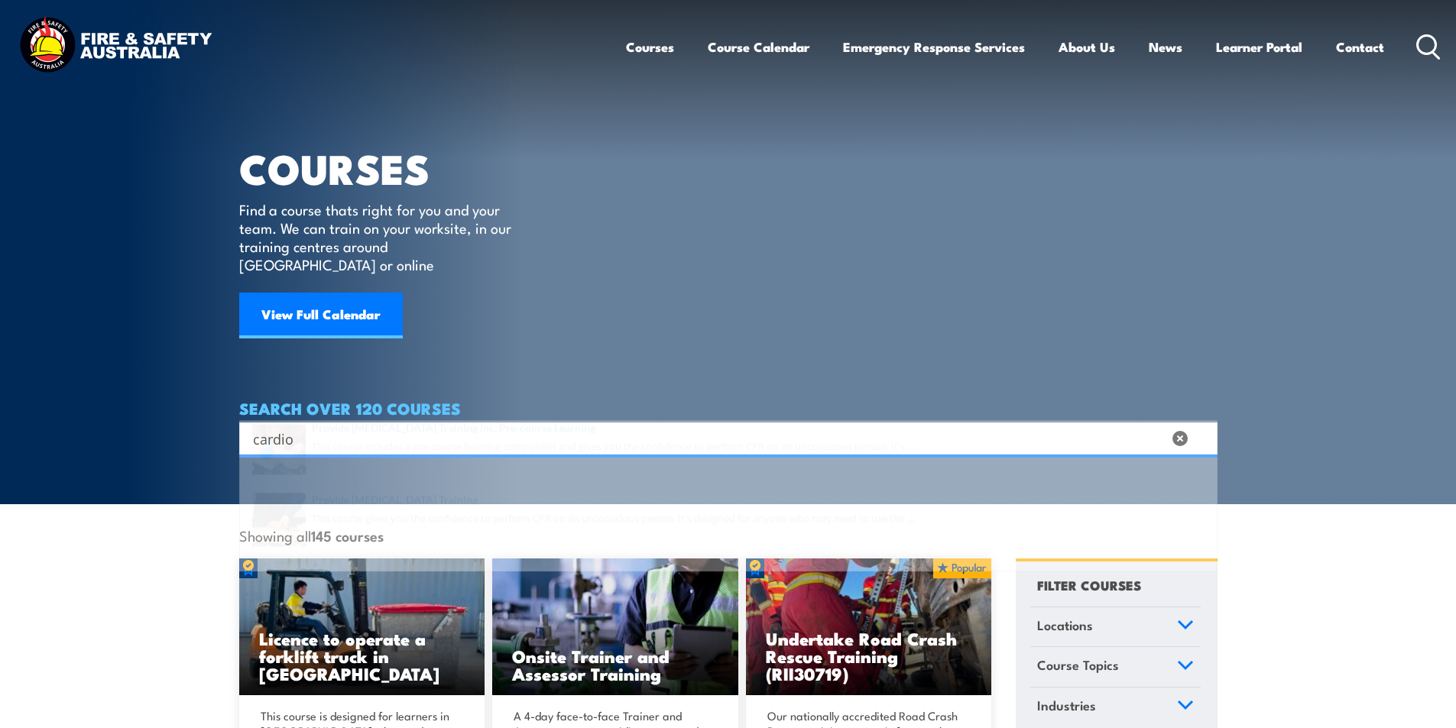
type input "cardio"
click at [477, 540] on span at bounding box center [728, 557] width 969 height 72
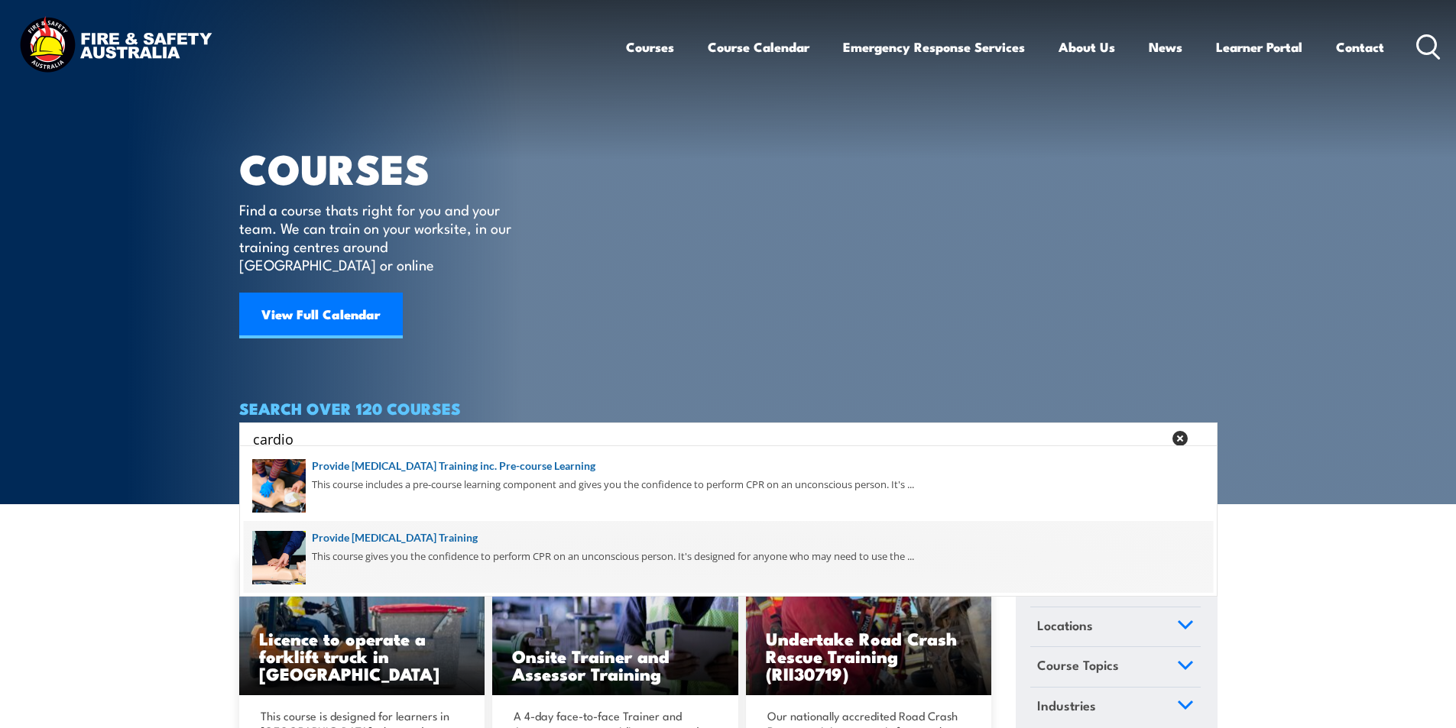
click at [519, 538] on span at bounding box center [728, 557] width 969 height 72
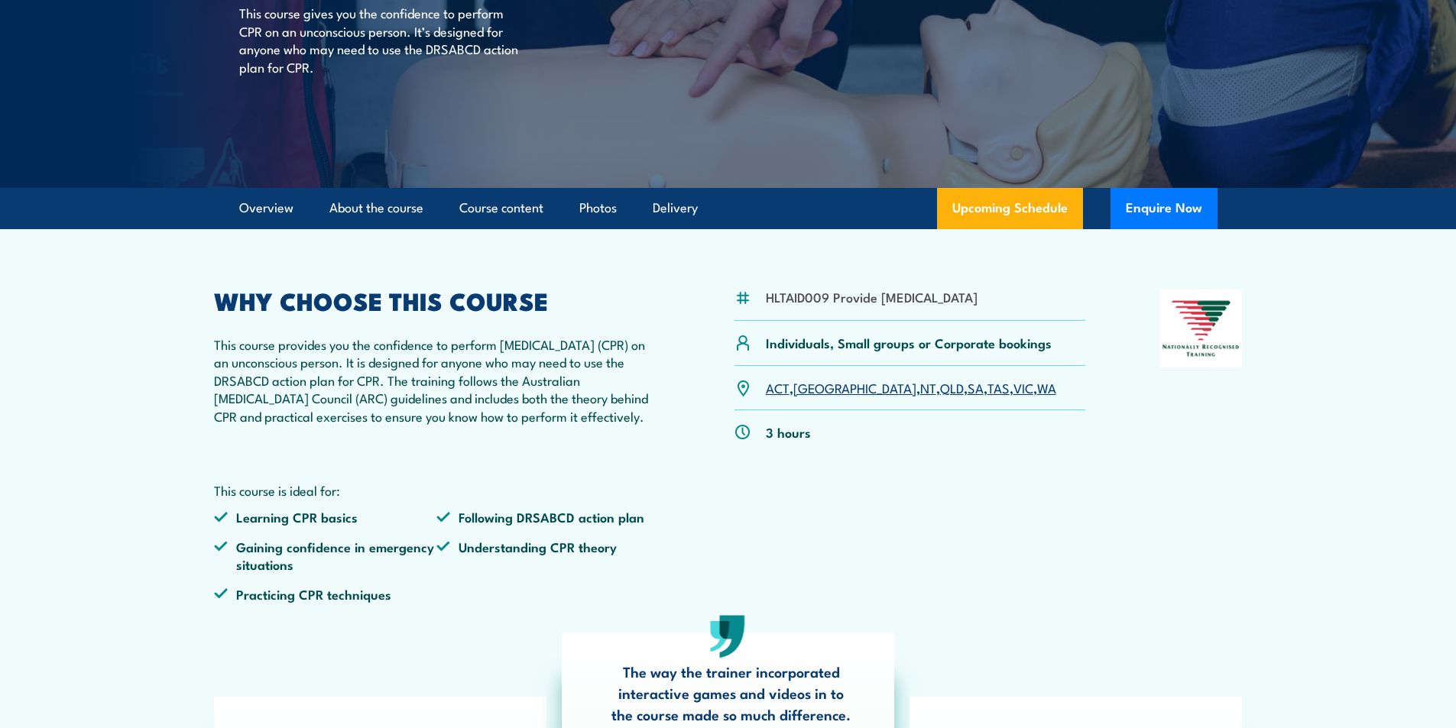
scroll to position [306, 0]
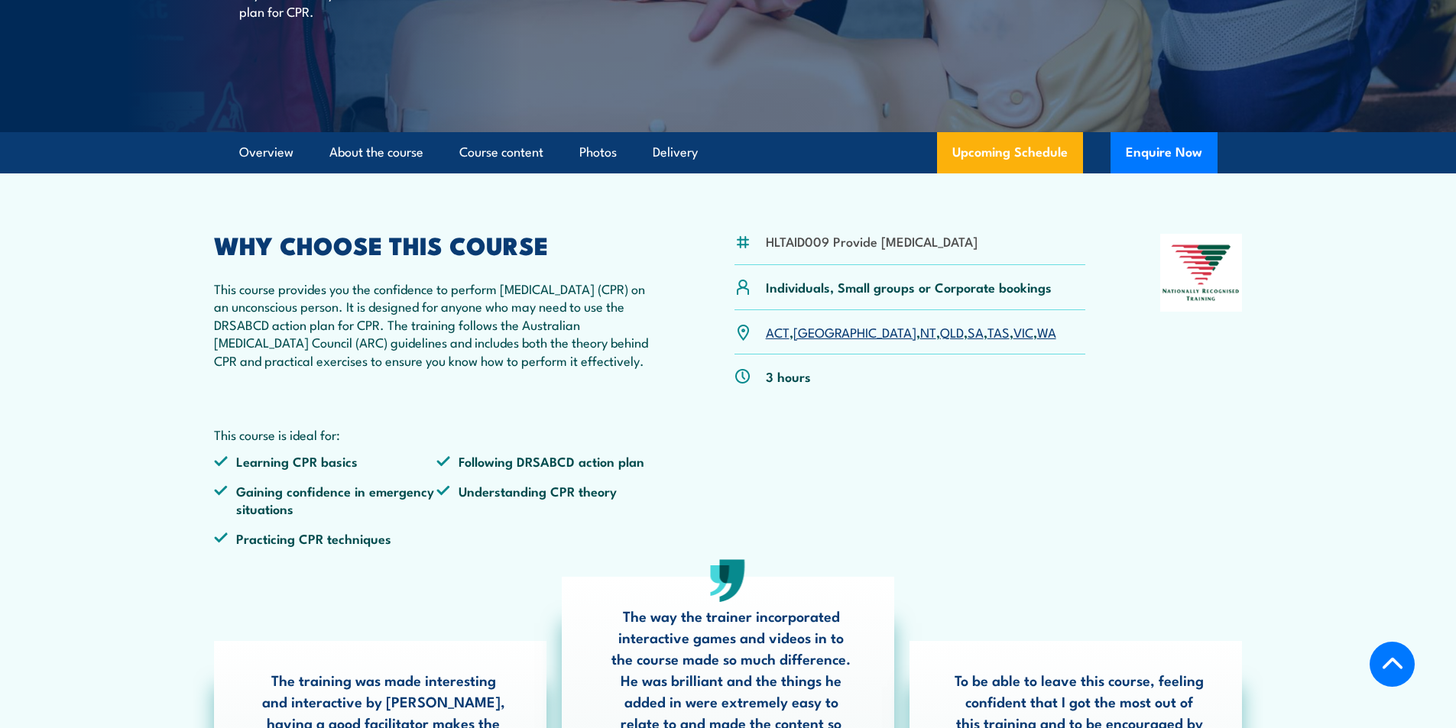
click at [967, 341] on link "SA" at bounding box center [975, 331] width 16 height 18
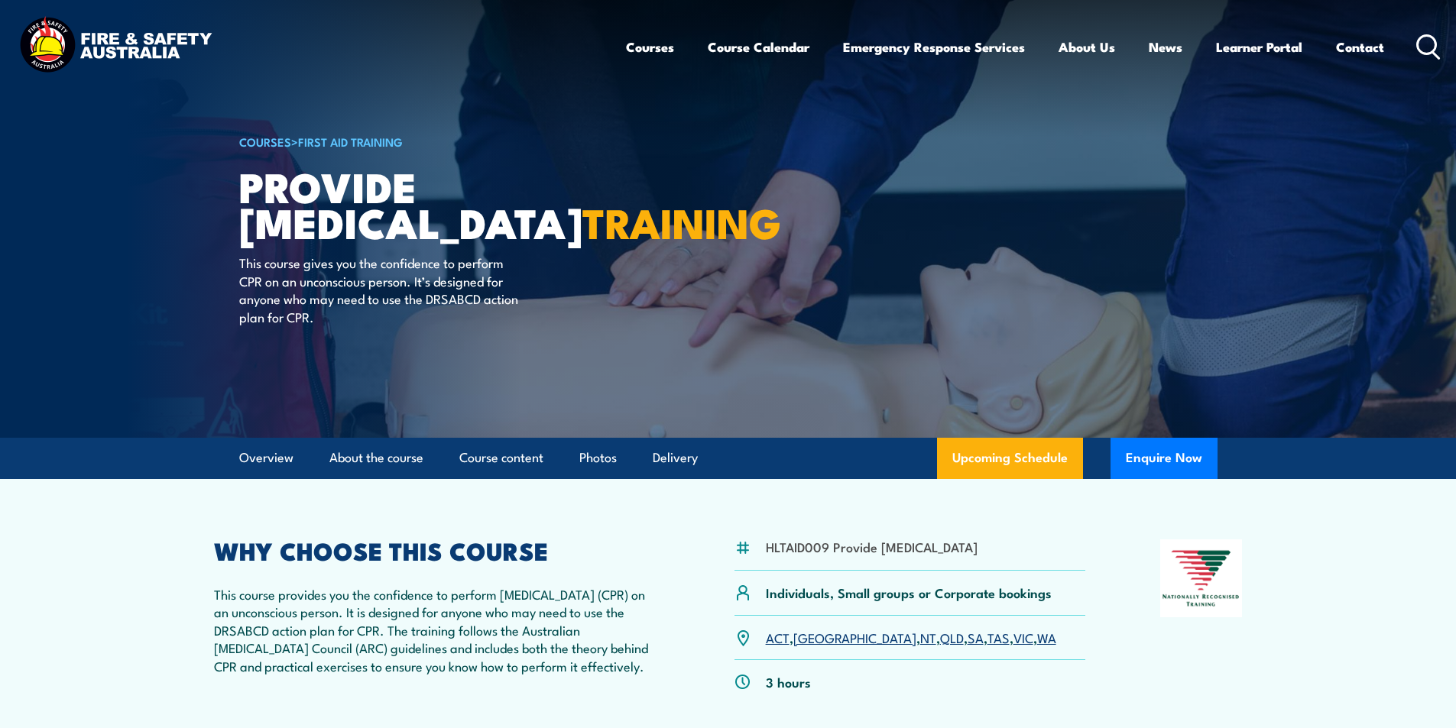
click at [1426, 50] on icon at bounding box center [1428, 46] width 24 height 25
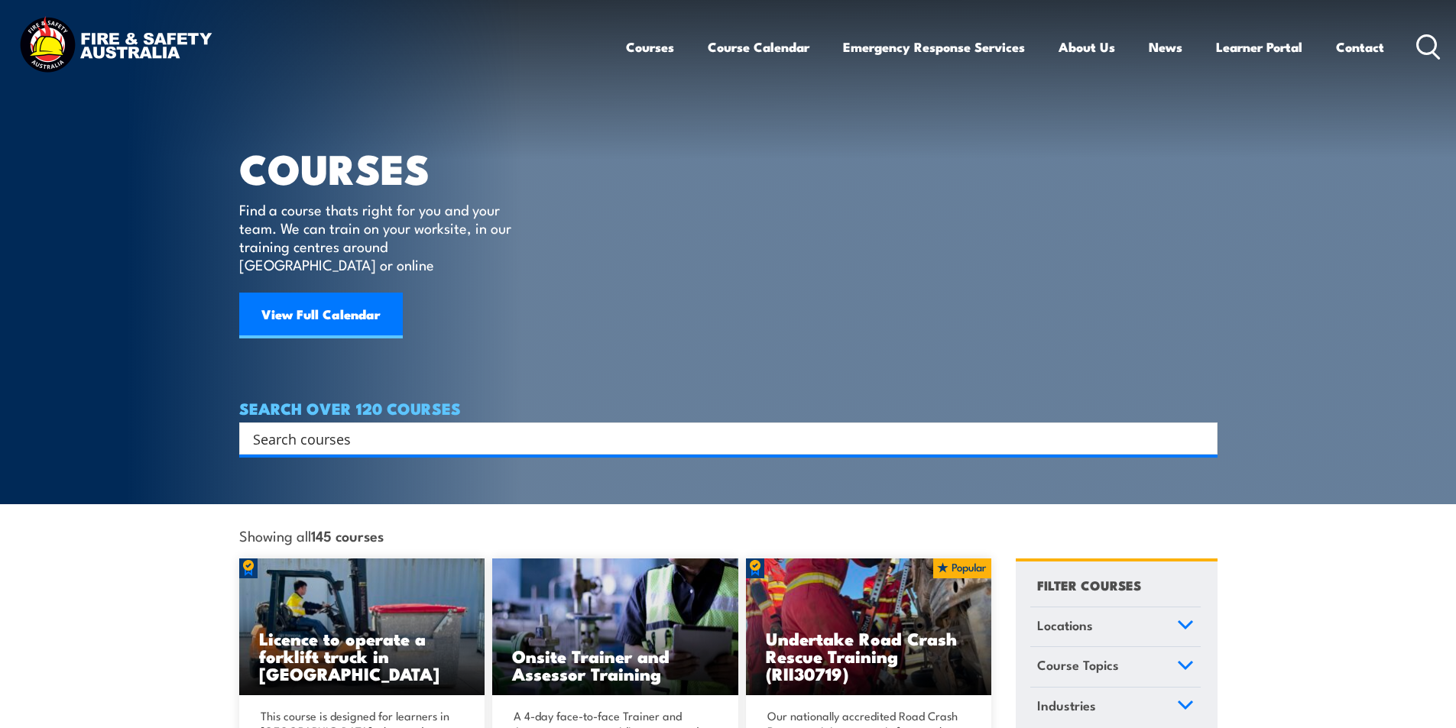
click at [356, 429] on input "Search input" at bounding box center [718, 438] width 931 height 23
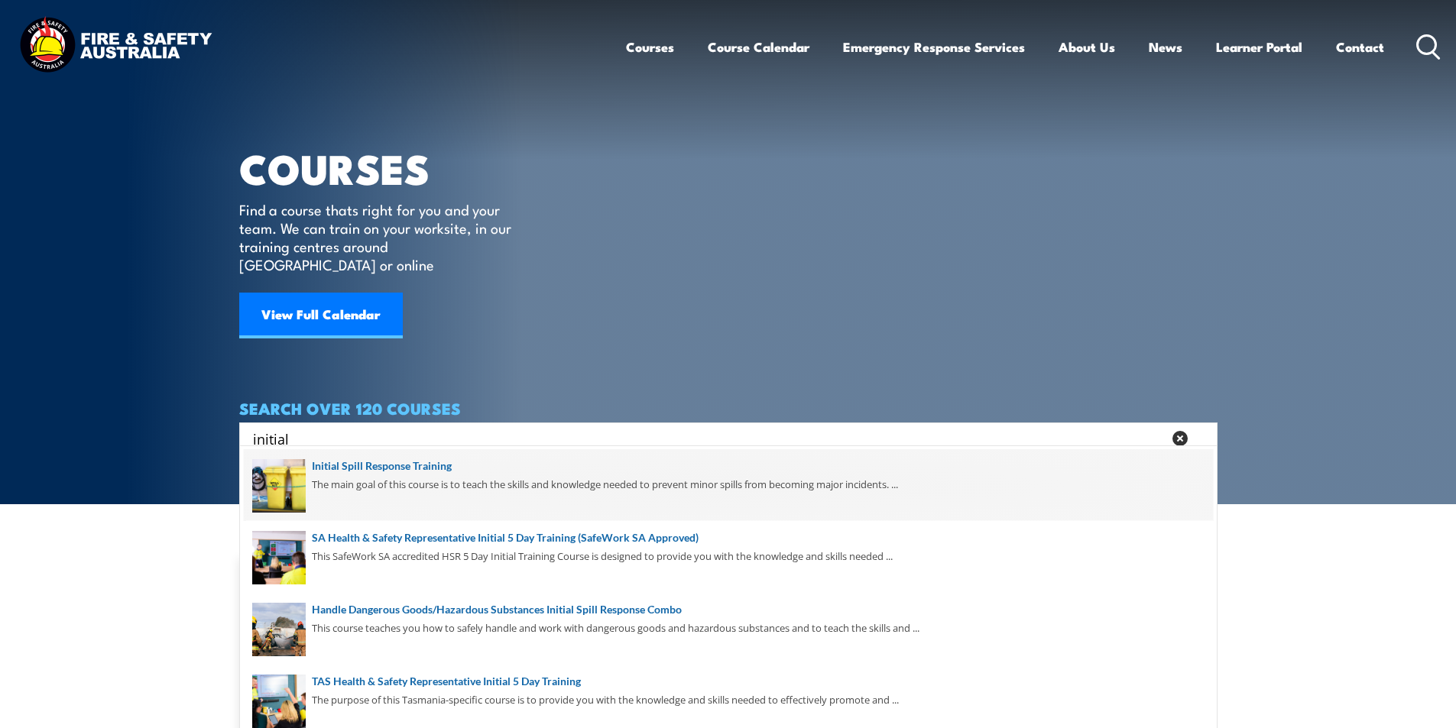
type input "initial"
click at [436, 462] on span at bounding box center [728, 485] width 969 height 72
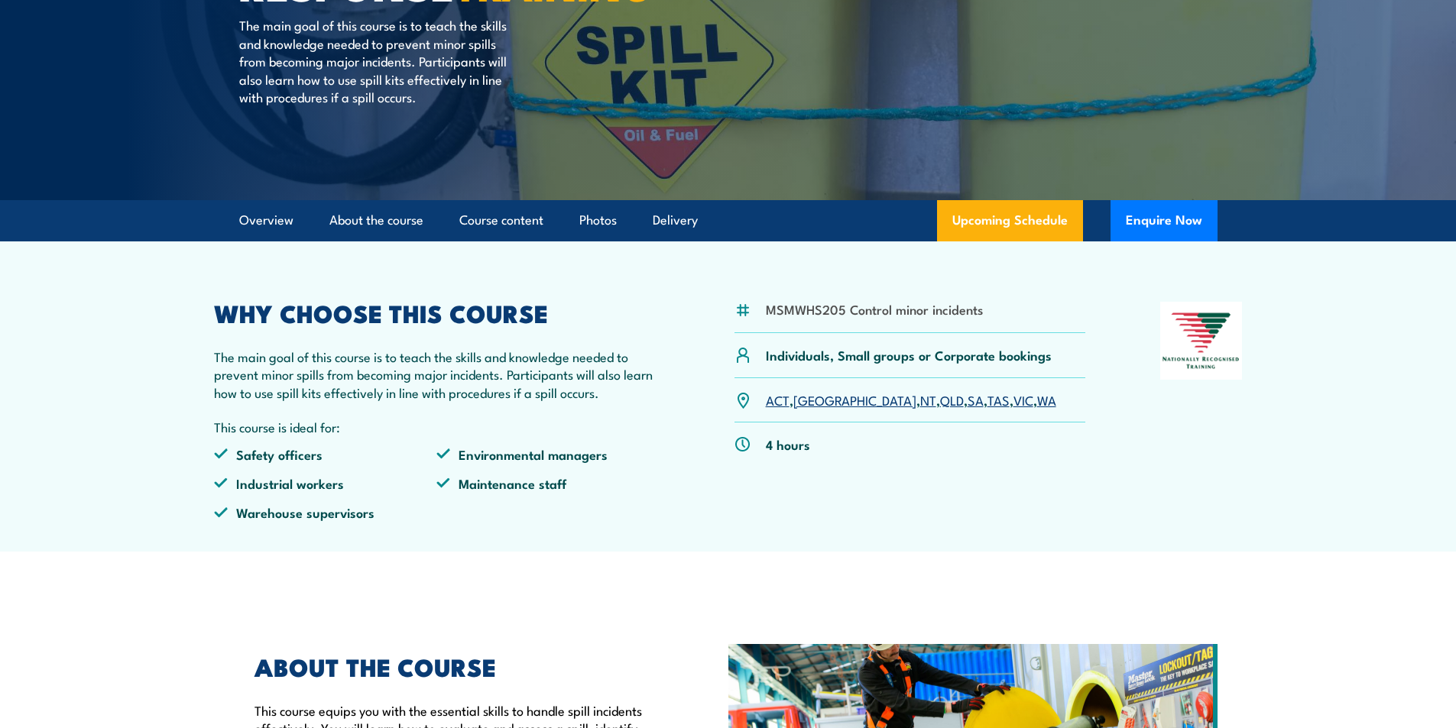
scroll to position [306, 0]
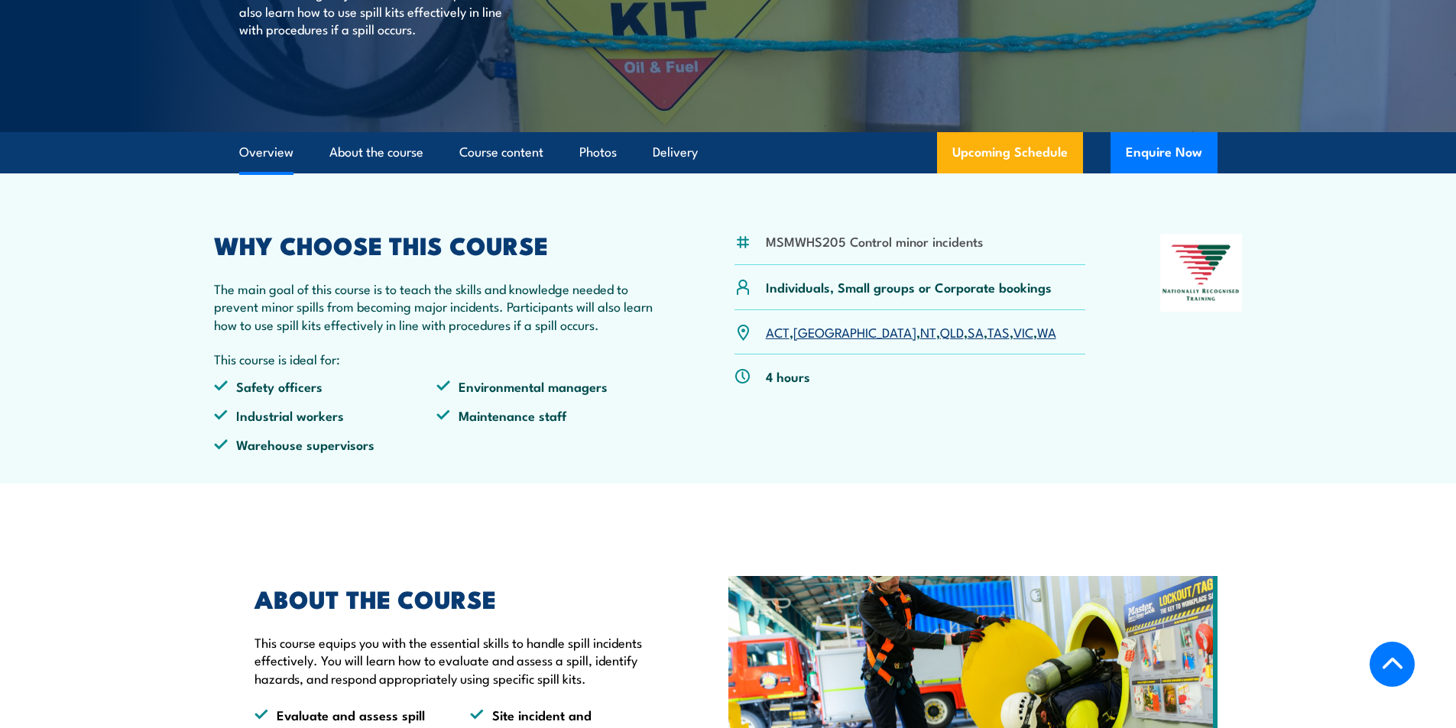
click at [967, 332] on link "SA" at bounding box center [975, 331] width 16 height 18
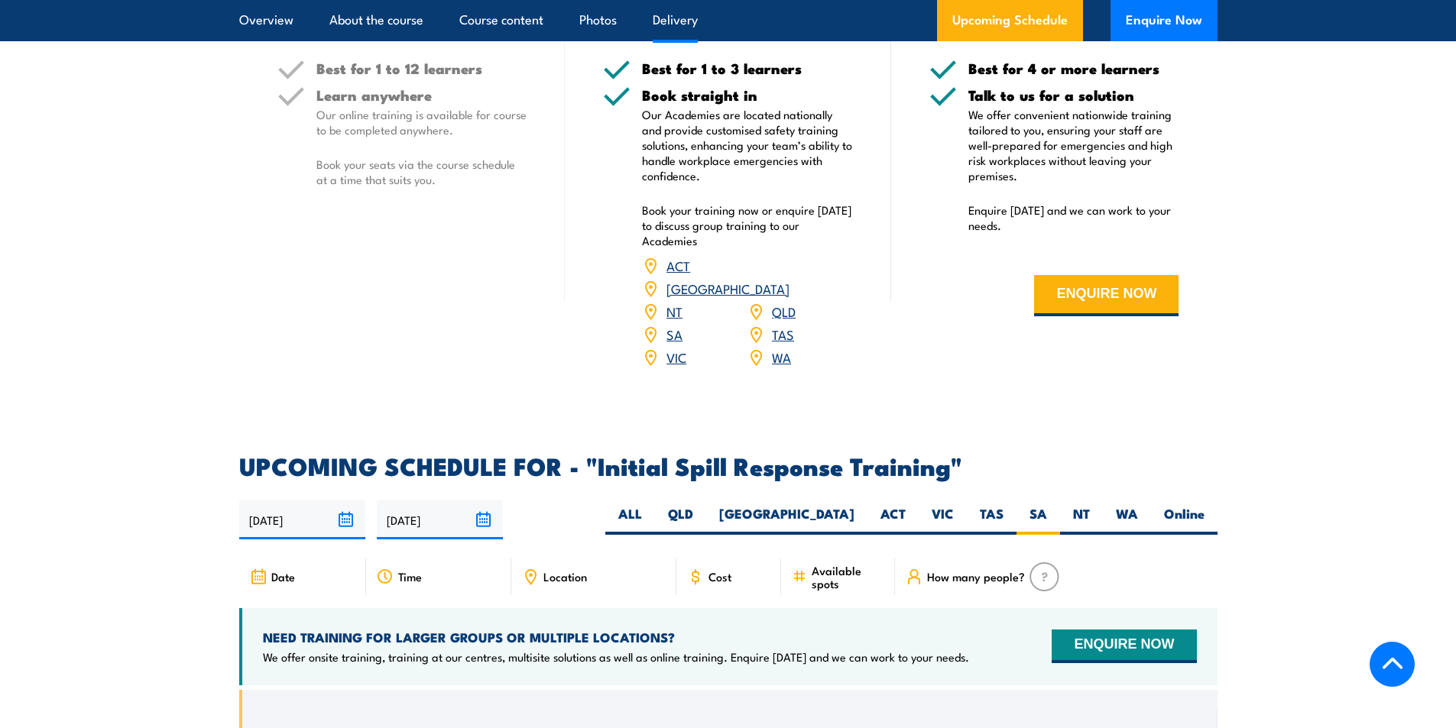
scroll to position [1806, 0]
